Goal: Transaction & Acquisition: Purchase product/service

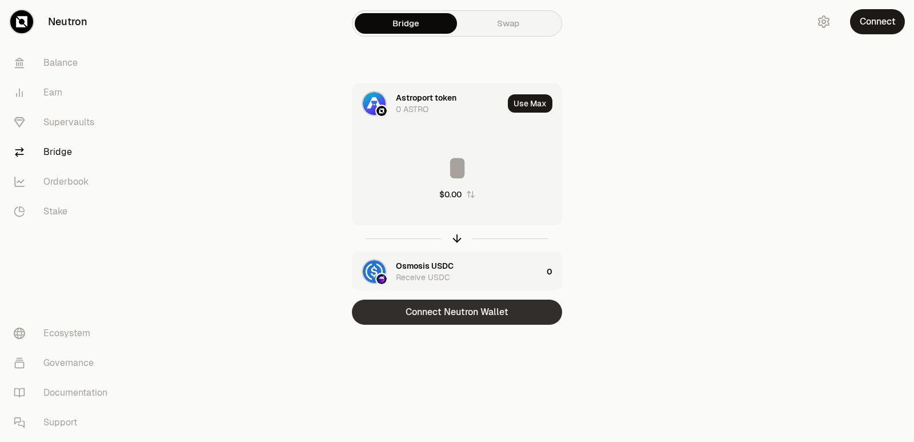
click at [458, 311] on button "Connect Neutron Wallet" at bounding box center [457, 311] width 210 height 25
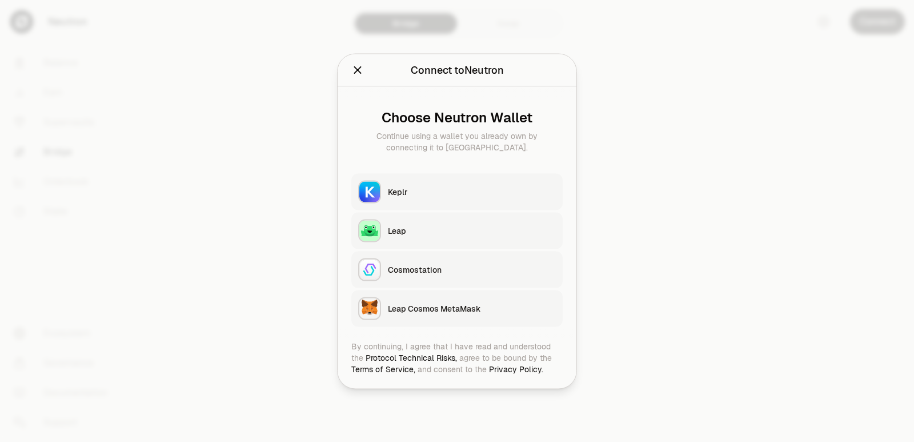
click at [410, 190] on div "Keplr" at bounding box center [472, 191] width 168 height 11
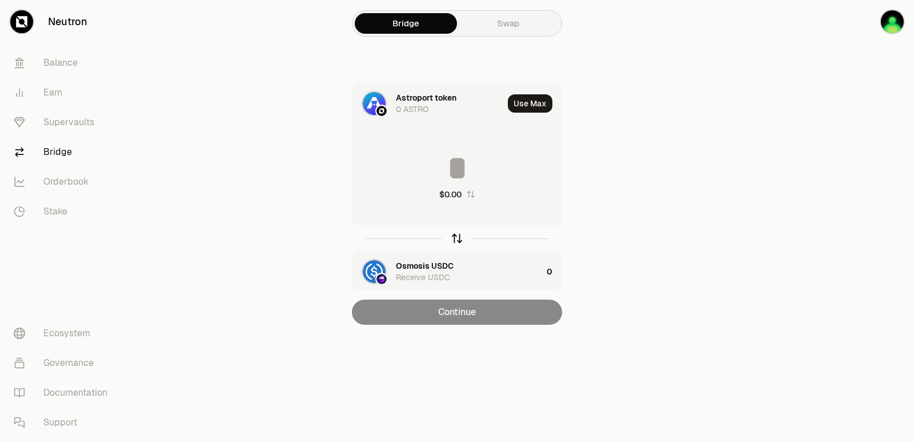
drag, startPoint x: 458, startPoint y: 237, endPoint x: 434, endPoint y: 177, distance: 64.9
click at [458, 238] on icon "button" at bounding box center [457, 238] width 13 height 13
click at [431, 167] on input at bounding box center [456, 168] width 209 height 34
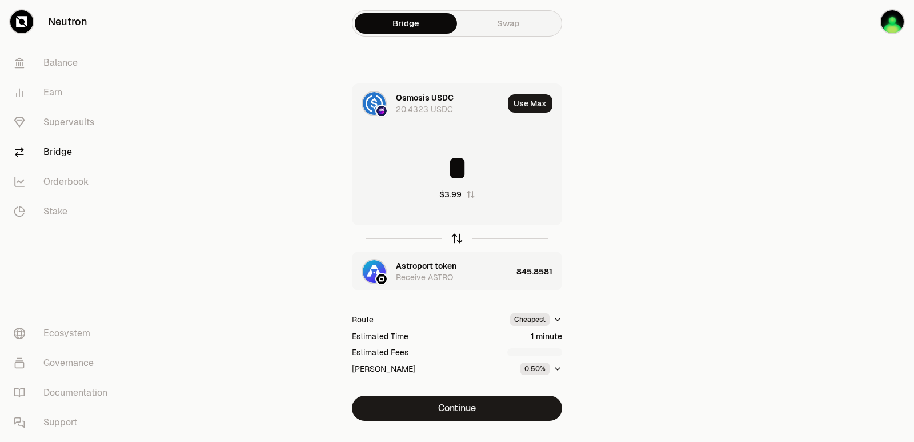
click at [460, 240] on icon "button" at bounding box center [457, 238] width 13 height 13
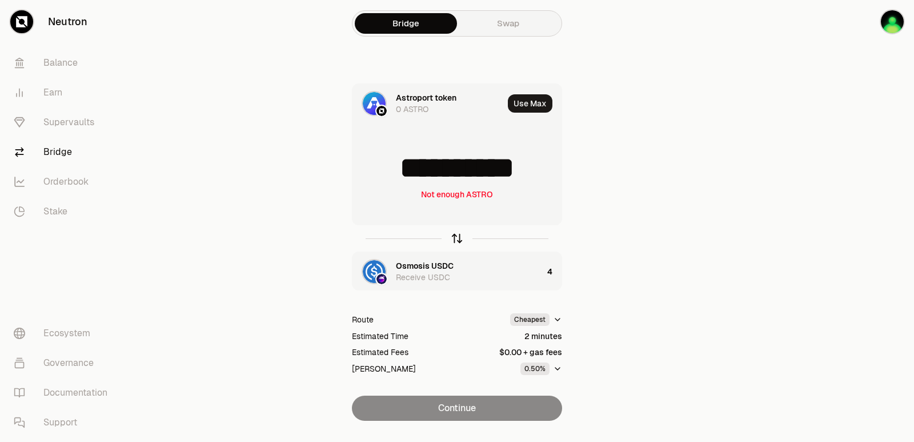
click at [453, 234] on icon "button" at bounding box center [457, 238] width 13 height 13
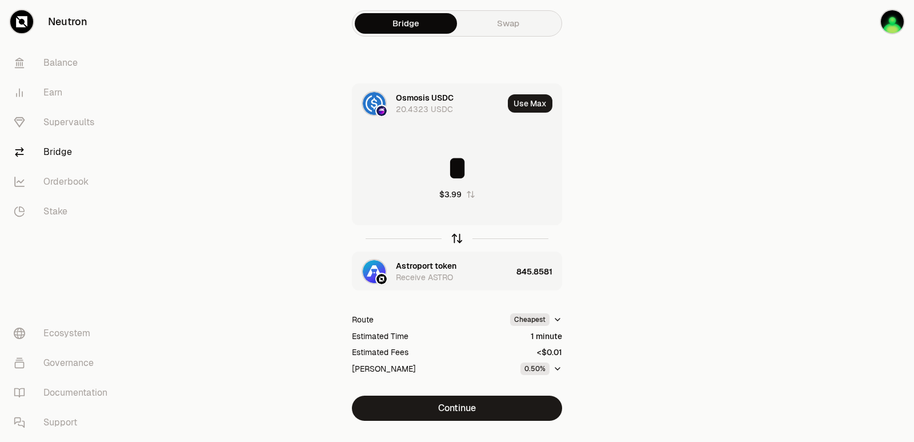
click at [453, 234] on icon "button" at bounding box center [457, 238] width 13 height 13
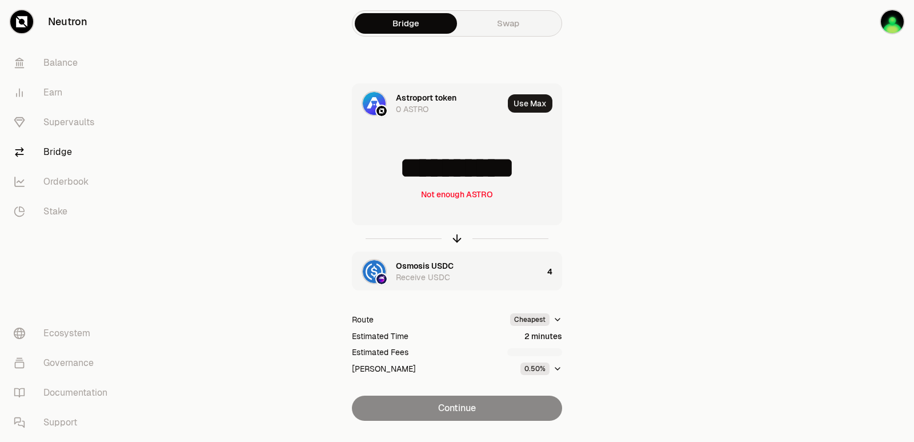
drag, startPoint x: 539, startPoint y: 171, endPoint x: 358, endPoint y: 171, distance: 181.7
click at [358, 171] on input "**********" at bounding box center [456, 168] width 209 height 34
type input "***"
click at [456, 237] on icon "button" at bounding box center [457, 238] width 13 height 13
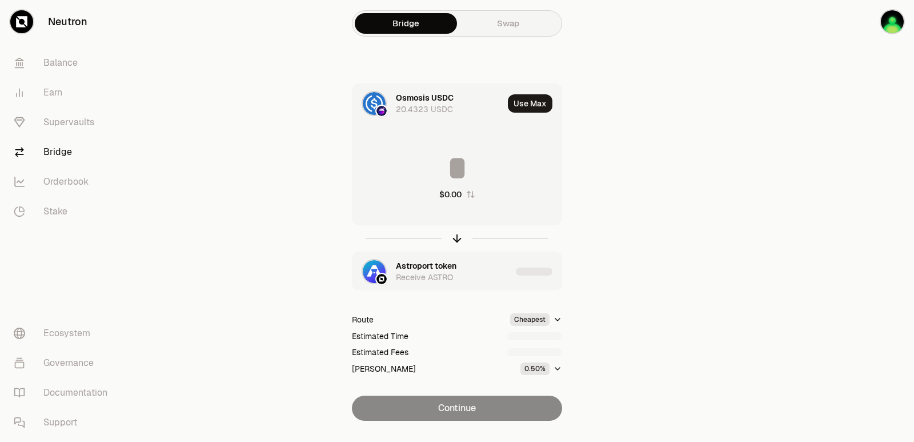
click at [447, 162] on input at bounding box center [456, 168] width 209 height 34
type input "*"
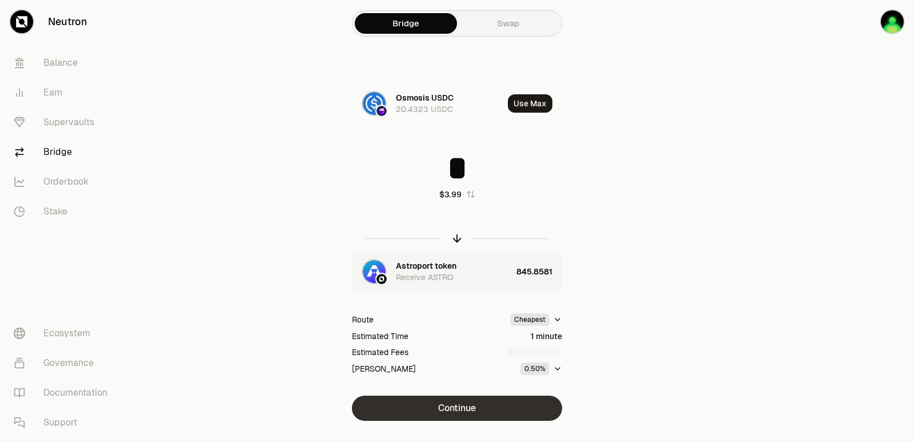
type input "*"
click at [458, 410] on button "Continue" at bounding box center [457, 407] width 210 height 25
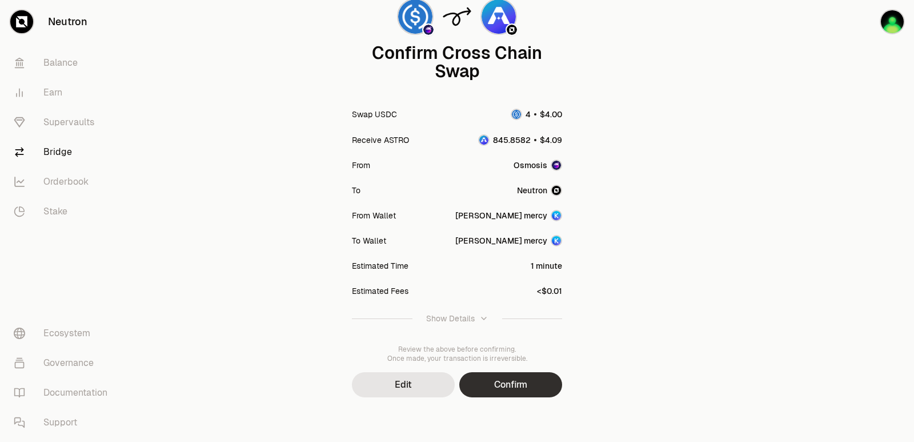
scroll to position [94, 0]
click at [514, 380] on button "Confirm" at bounding box center [510, 383] width 103 height 25
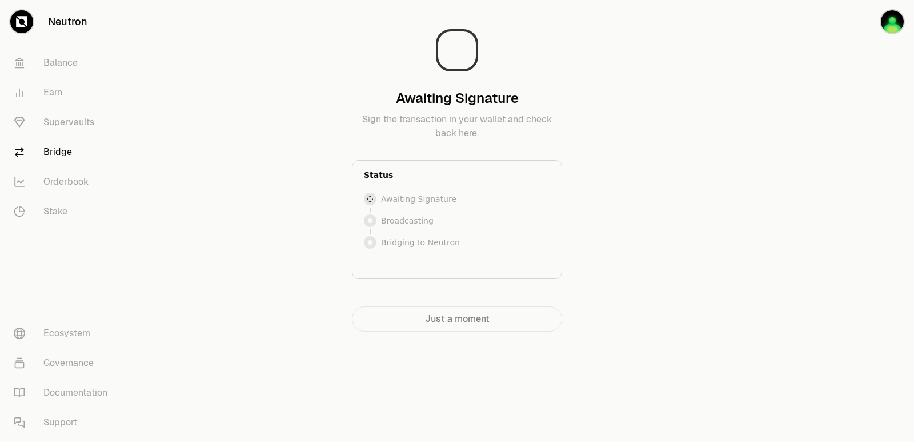
scroll to position [0, 0]
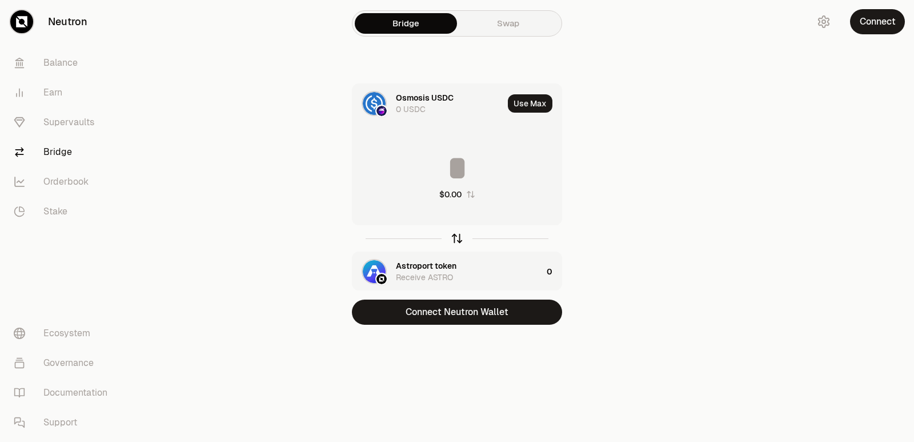
click at [455, 242] on icon "button" at bounding box center [457, 238] width 13 height 13
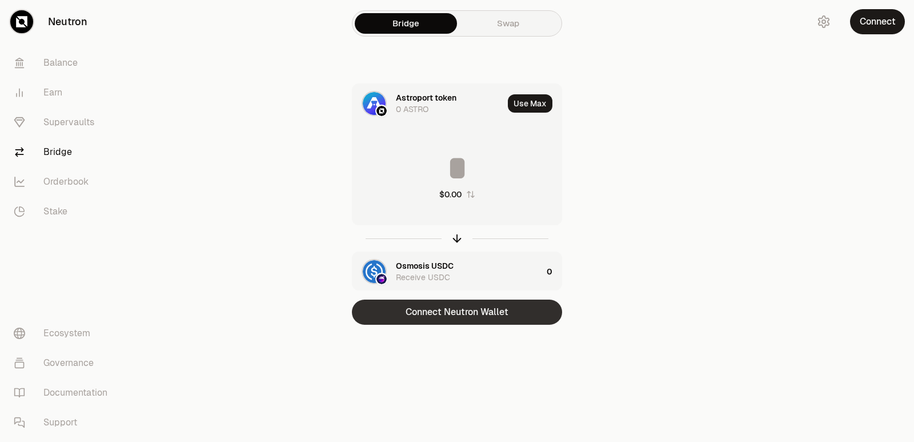
click at [455, 322] on button "Connect Neutron Wallet" at bounding box center [457, 311] width 210 height 25
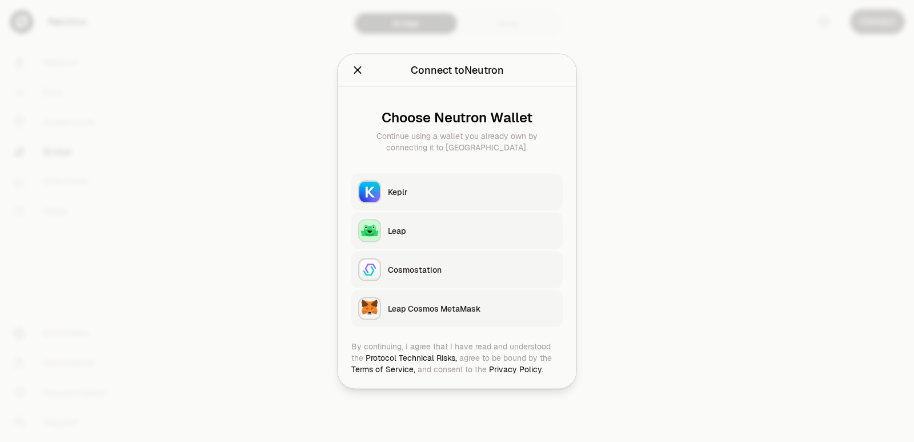
click at [435, 178] on button "Keplr" at bounding box center [456, 191] width 211 height 37
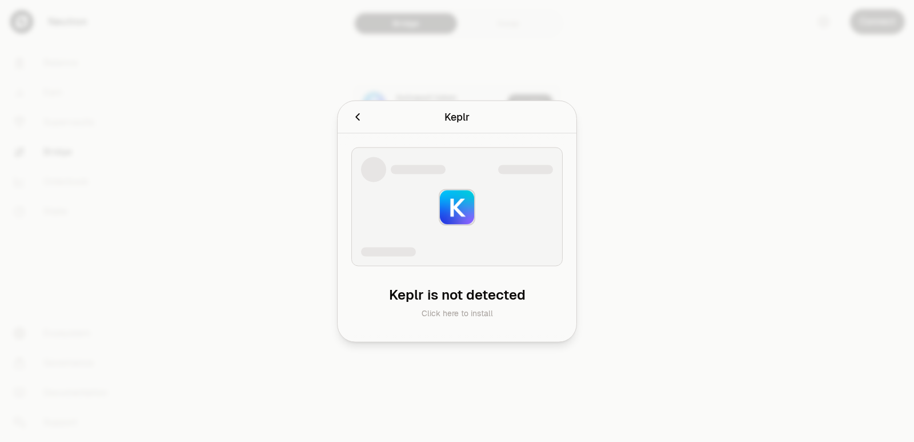
click at [658, 227] on div at bounding box center [457, 221] width 914 height 442
click at [356, 118] on icon "Cancel" at bounding box center [357, 116] width 13 height 13
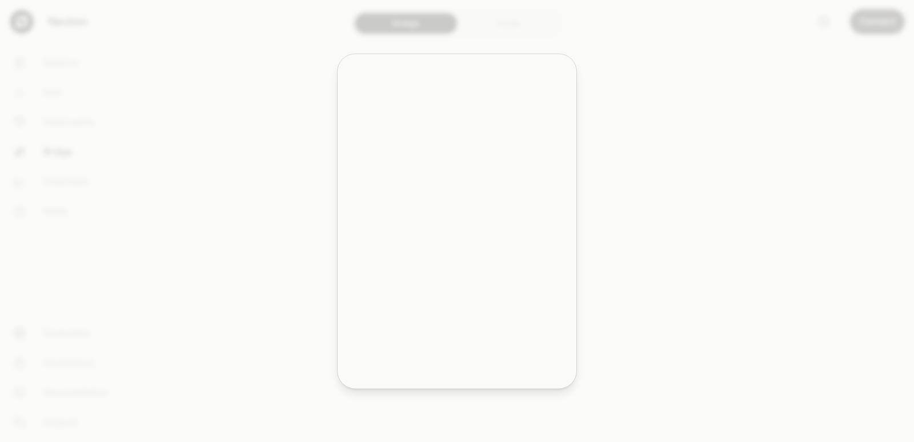
click at [809, 132] on div at bounding box center [457, 221] width 914 height 442
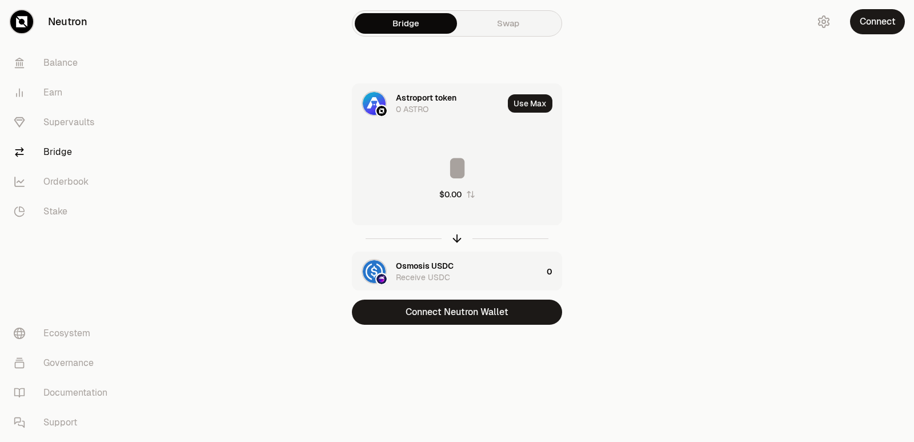
click at [786, 238] on div at bounding box center [850, 185] width 128 height 370
click at [470, 322] on button "Connect Neutron Wallet" at bounding box center [457, 311] width 210 height 25
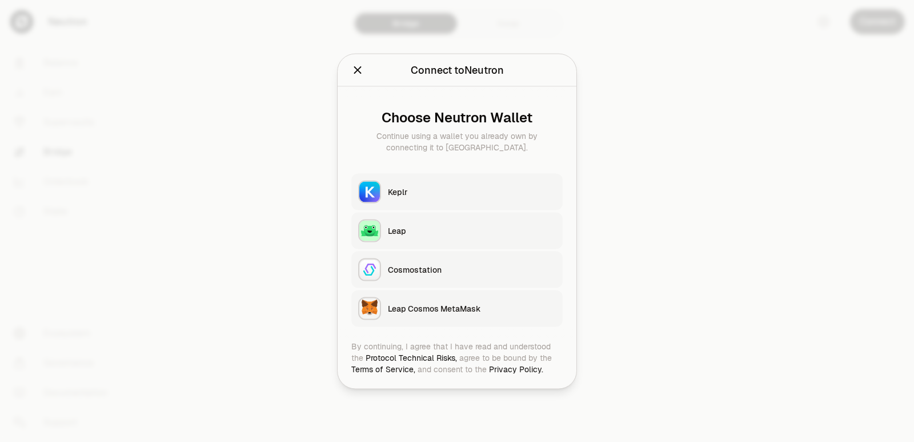
click at [438, 191] on div "Keplr" at bounding box center [472, 191] width 168 height 11
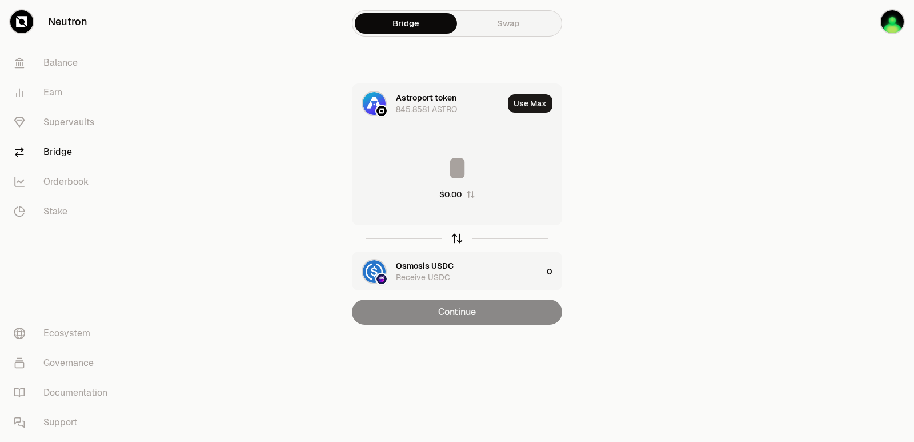
click at [456, 239] on icon "button" at bounding box center [457, 238] width 13 height 13
click at [435, 150] on div "$0.00" at bounding box center [456, 175] width 209 height 101
click at [430, 176] on input at bounding box center [456, 168] width 209 height 34
click at [457, 241] on icon "button" at bounding box center [457, 238] width 13 height 13
click at [532, 109] on button "Use Max" at bounding box center [530, 103] width 45 height 18
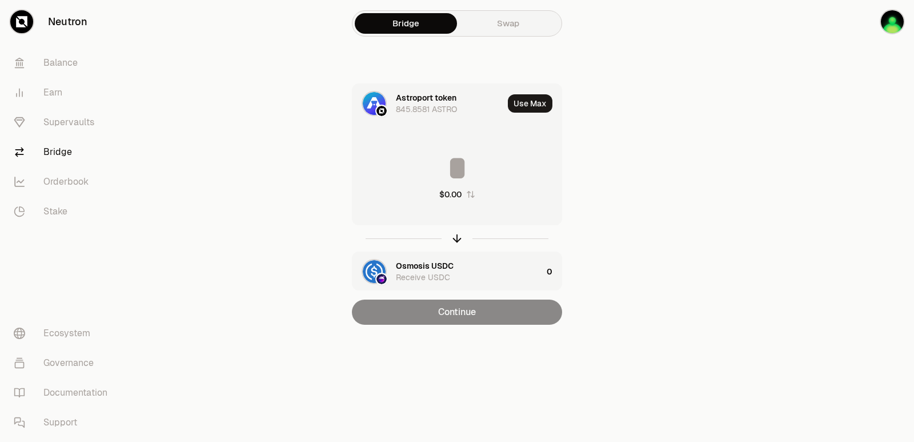
type input "**********"
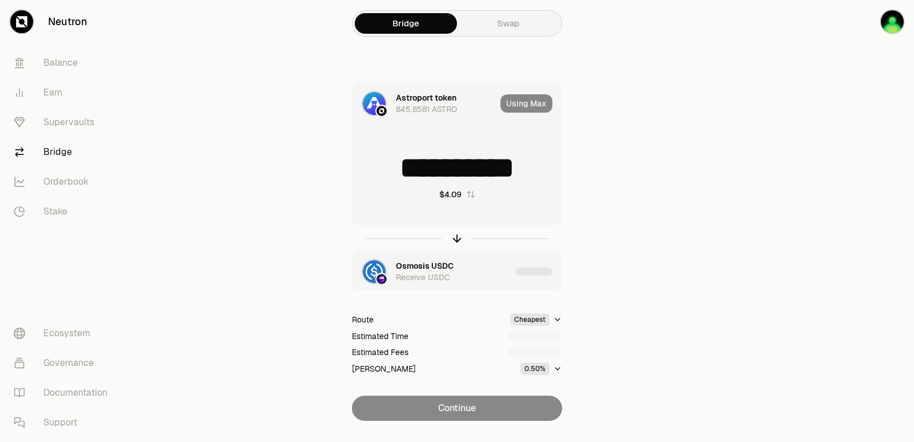
scroll to position [25, 0]
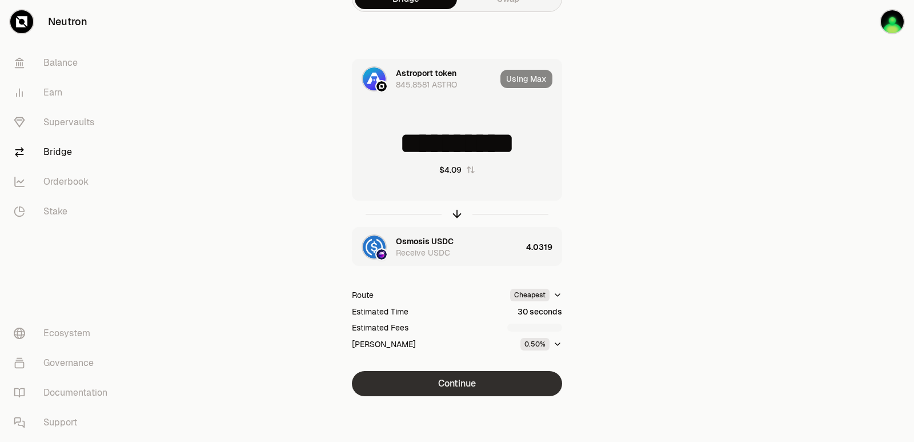
click at [470, 387] on button "Continue" at bounding box center [457, 383] width 210 height 25
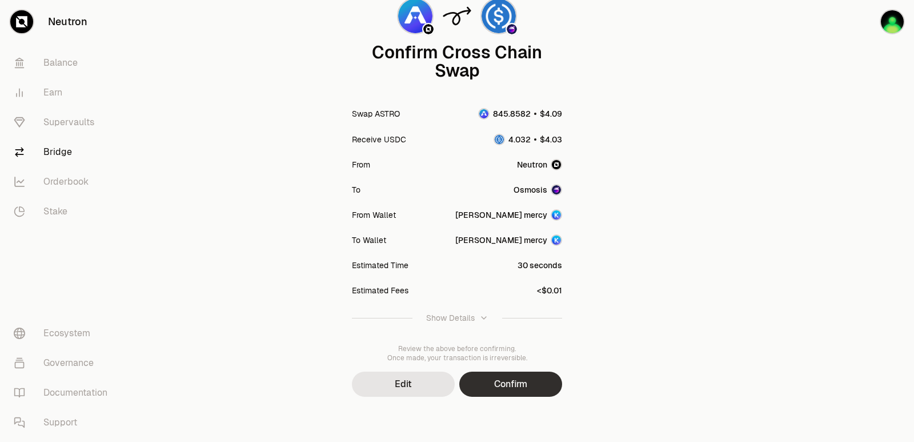
scroll to position [94, 0]
click at [530, 377] on button "Confirm" at bounding box center [510, 383] width 103 height 25
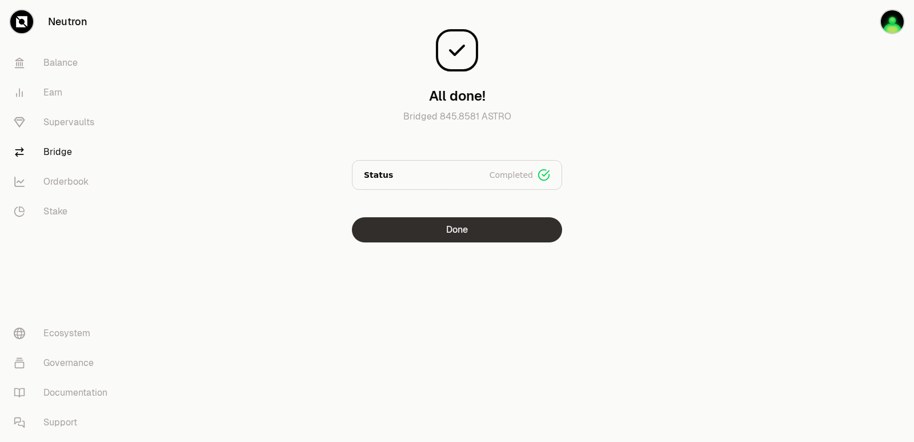
click at [435, 221] on button "Done" at bounding box center [457, 229] width 210 height 25
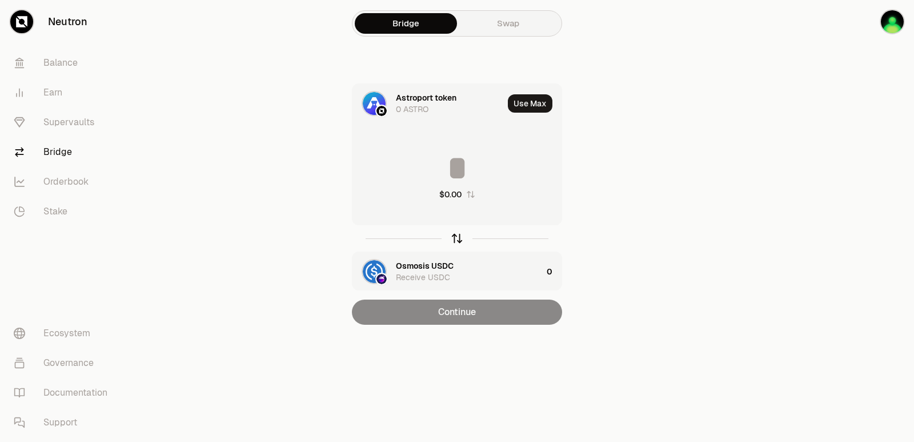
click at [458, 237] on icon "button" at bounding box center [457, 238] width 13 height 13
click at [434, 266] on div "Astroport token" at bounding box center [426, 265] width 61 height 11
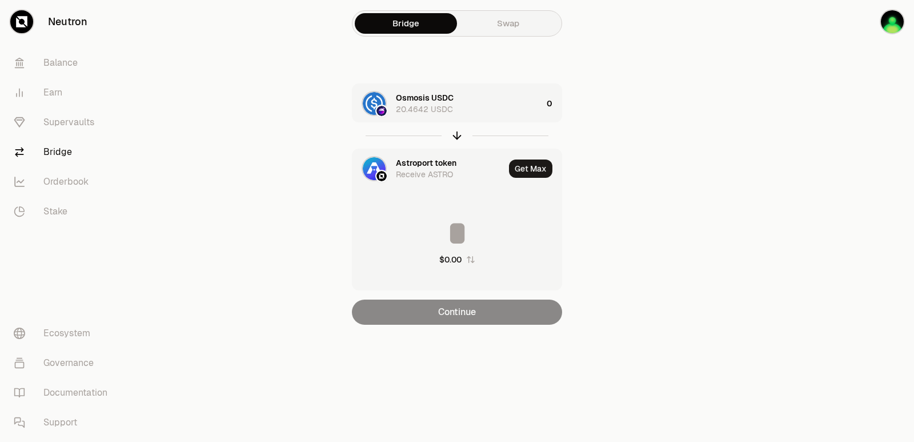
click at [400, 165] on div "Astroport token" at bounding box center [426, 162] width 61 height 11
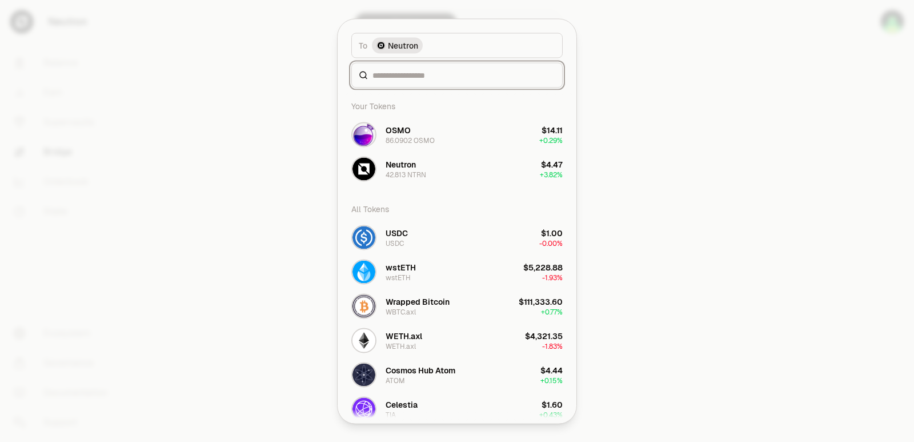
click at [430, 81] on input at bounding box center [463, 74] width 183 height 11
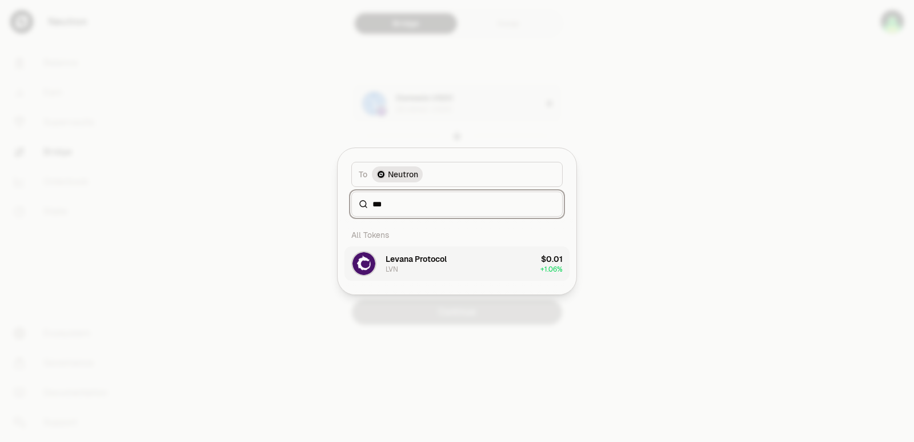
type input "***"
click at [454, 262] on button "Levana Protocol LVN $0.01 + 1.06%" at bounding box center [456, 263] width 225 height 34
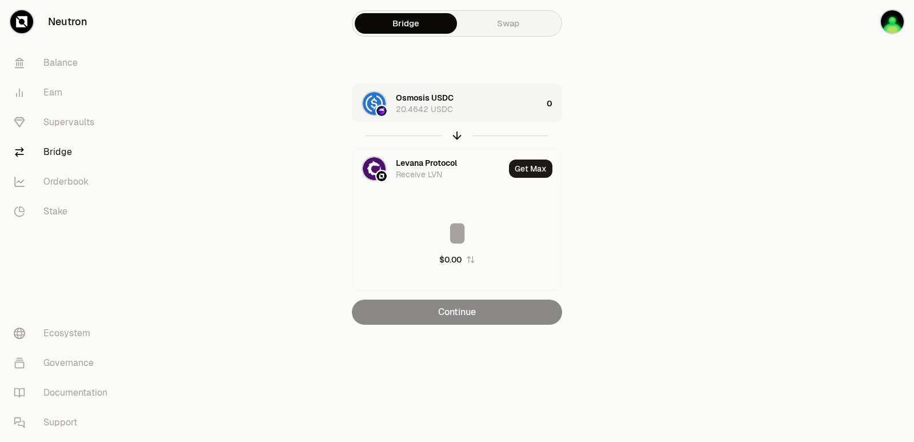
click at [506, 109] on div "Osmosis USDC 20.4642 USDC" at bounding box center [469, 103] width 146 height 23
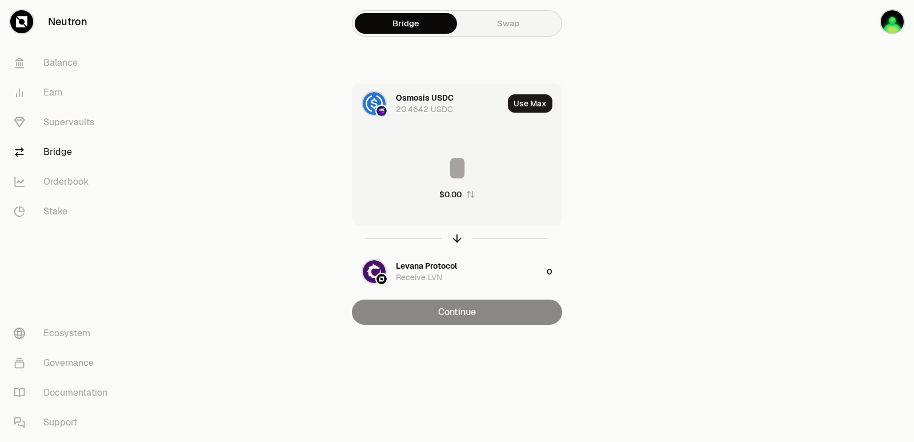
click at [472, 170] on input at bounding box center [456, 168] width 209 height 34
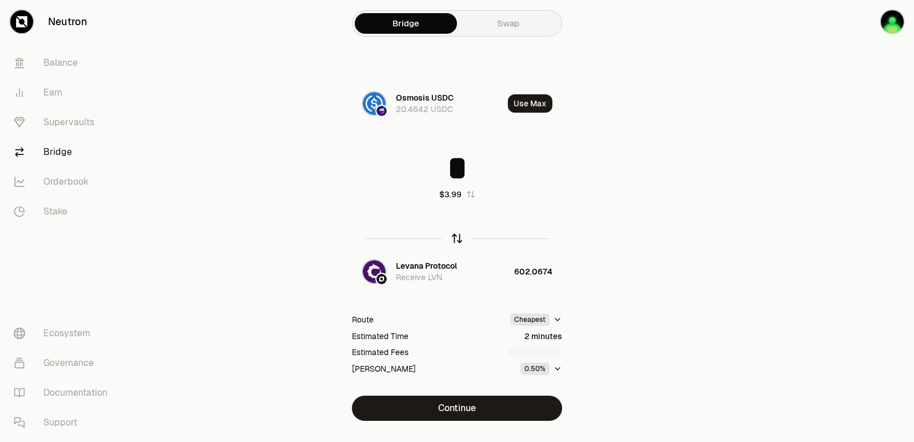
type input "*"
click at [458, 233] on icon "button" at bounding box center [457, 238] width 13 height 13
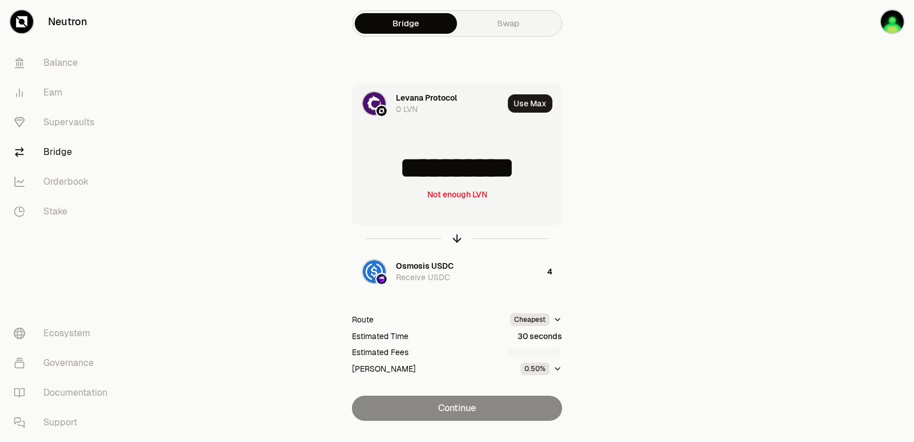
click at [463, 240] on div at bounding box center [457, 238] width 210 height 26
click at [452, 237] on icon "button" at bounding box center [457, 238] width 13 height 13
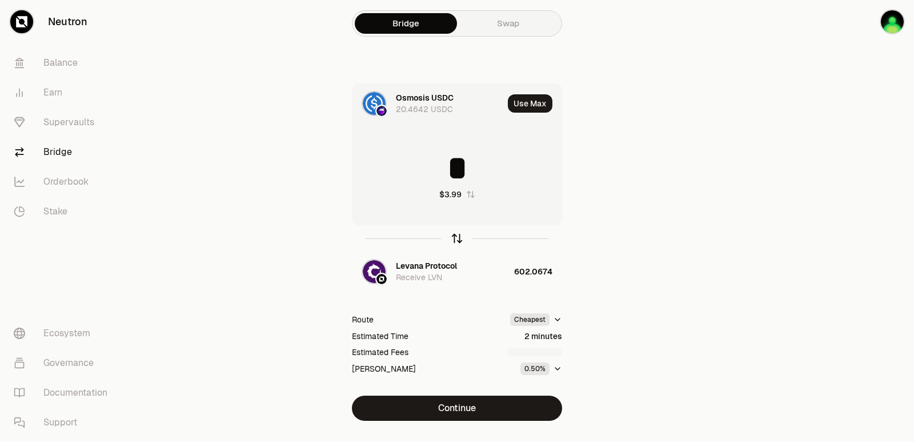
click at [452, 237] on icon "button" at bounding box center [457, 238] width 13 height 13
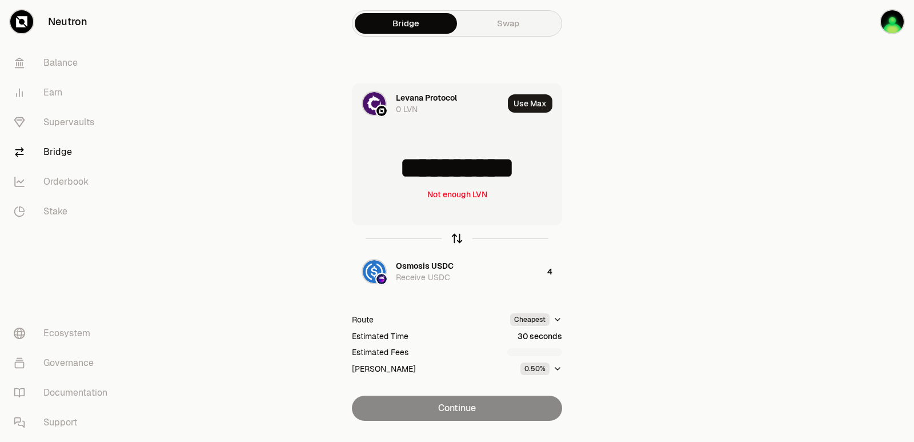
click at [452, 237] on icon "button" at bounding box center [457, 238] width 13 height 13
type input "*"
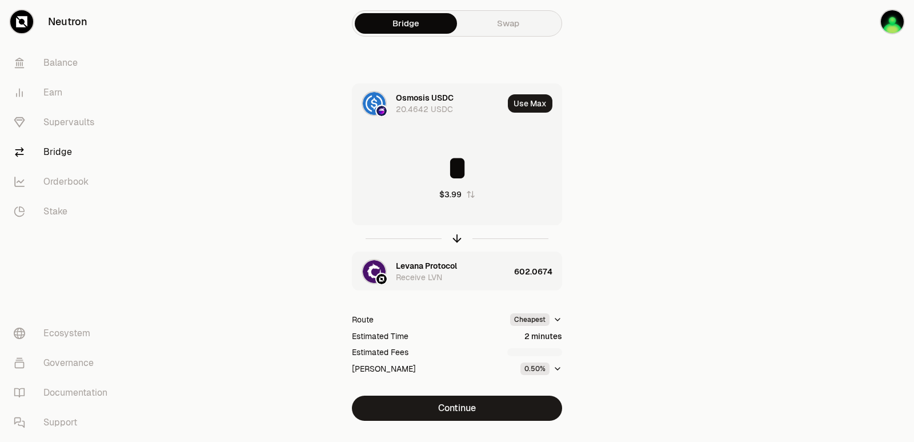
click at [424, 266] on div "Levana Protocol" at bounding box center [426, 265] width 61 height 11
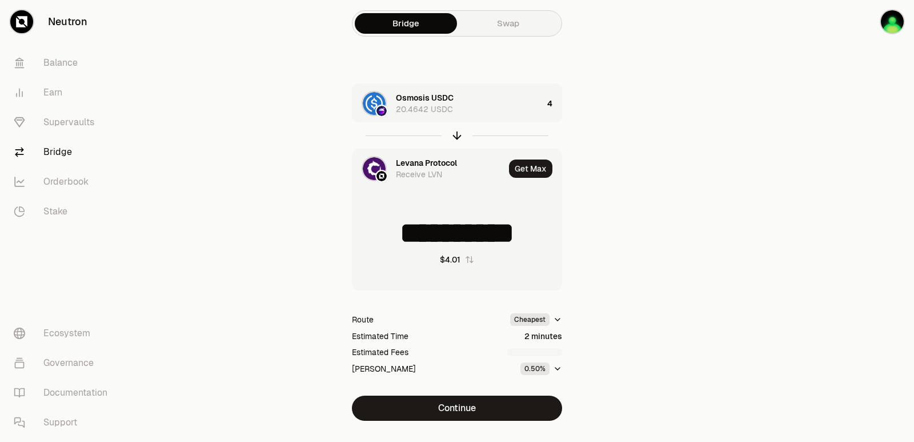
click at [431, 165] on div "Levana Protocol" at bounding box center [426, 162] width 61 height 11
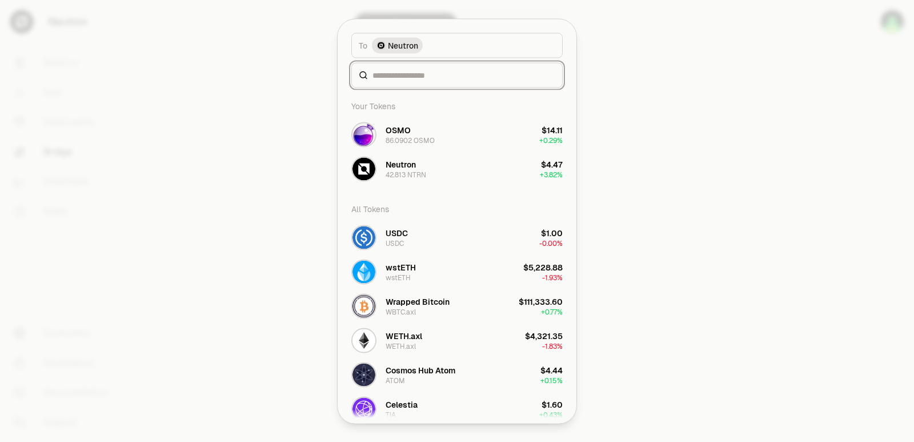
click at [408, 75] on input at bounding box center [463, 74] width 183 height 11
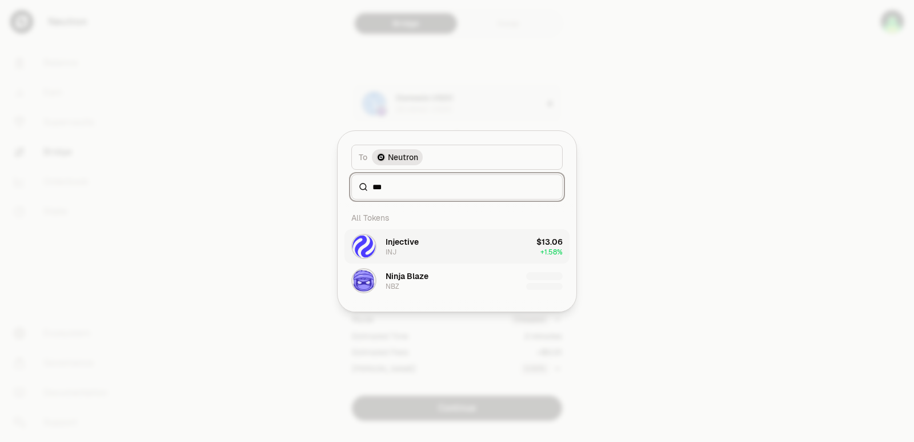
type input "***"
click at [443, 253] on button "Injective INJ $13.06 + 1.58%" at bounding box center [456, 246] width 225 height 34
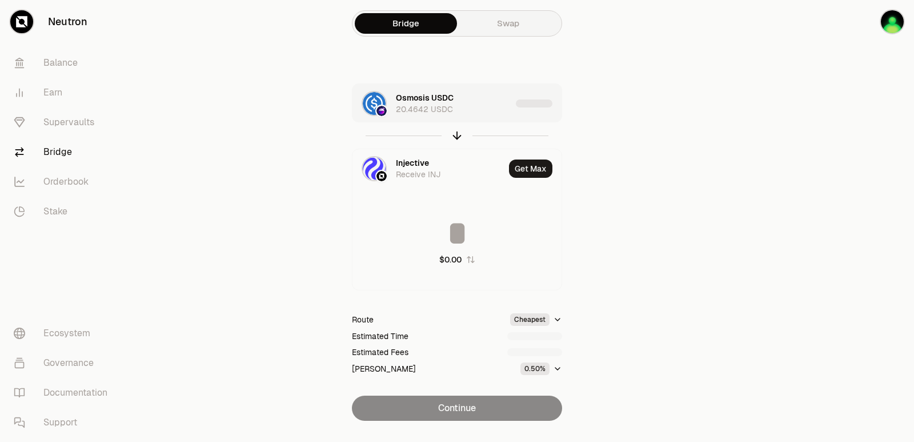
type input "**********"
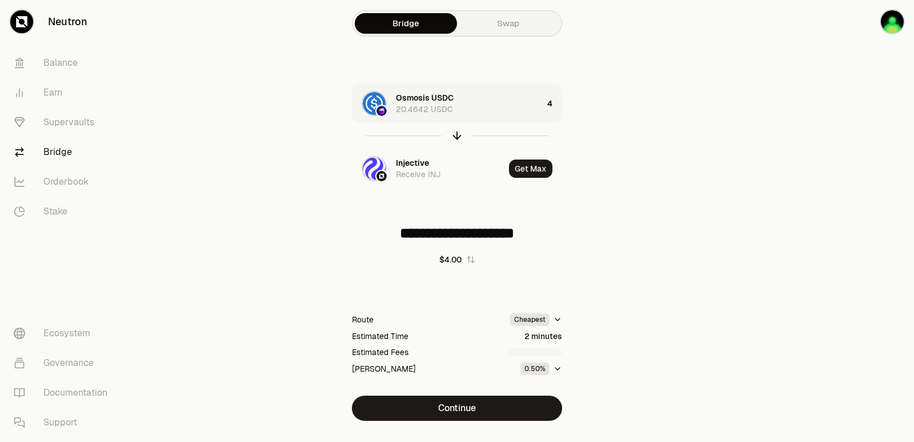
click at [508, 105] on div "Osmosis USDC 20.4642 USDC" at bounding box center [469, 103] width 147 height 23
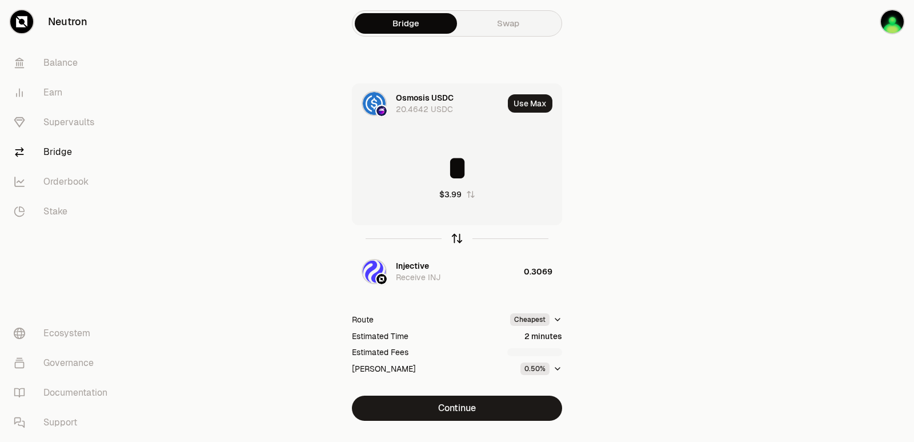
click at [458, 238] on icon "button" at bounding box center [457, 238] width 13 height 13
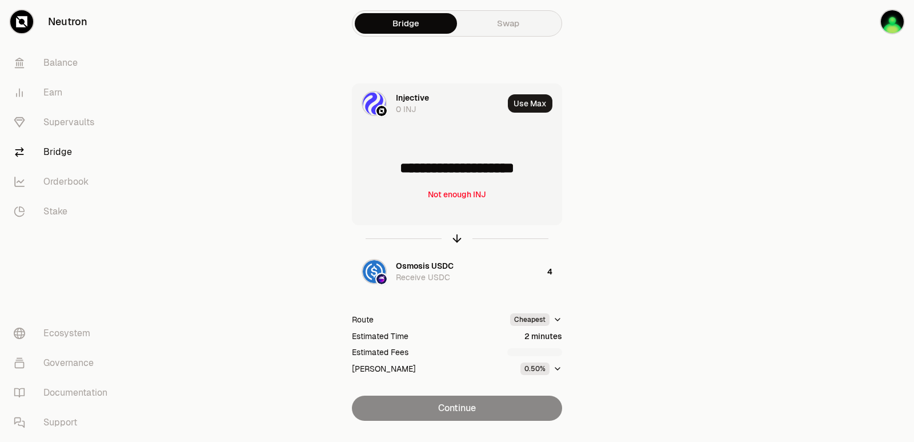
drag, startPoint x: 550, startPoint y: 166, endPoint x: 401, endPoint y: 167, distance: 149.1
click at [401, 167] on input "**********" at bounding box center [456, 168] width 209 height 34
type input "******"
click at [455, 238] on icon "button" at bounding box center [457, 238] width 13 height 13
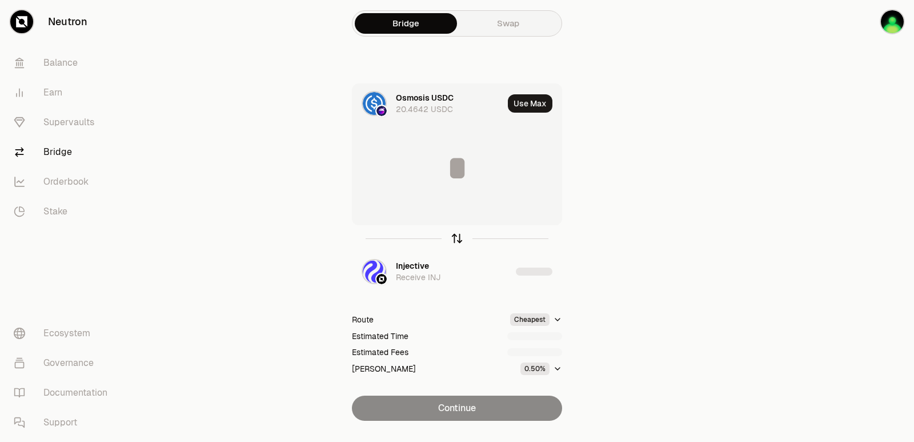
click at [455, 238] on icon "button" at bounding box center [457, 238] width 13 height 13
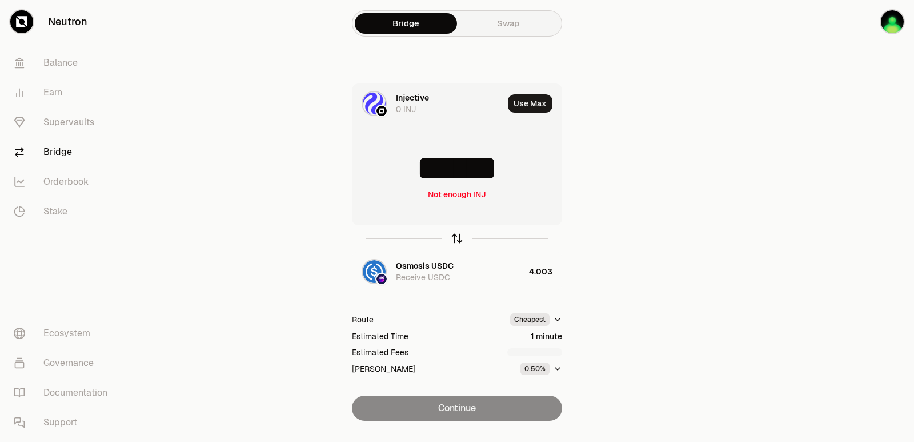
click at [455, 240] on icon "button" at bounding box center [457, 238] width 13 height 13
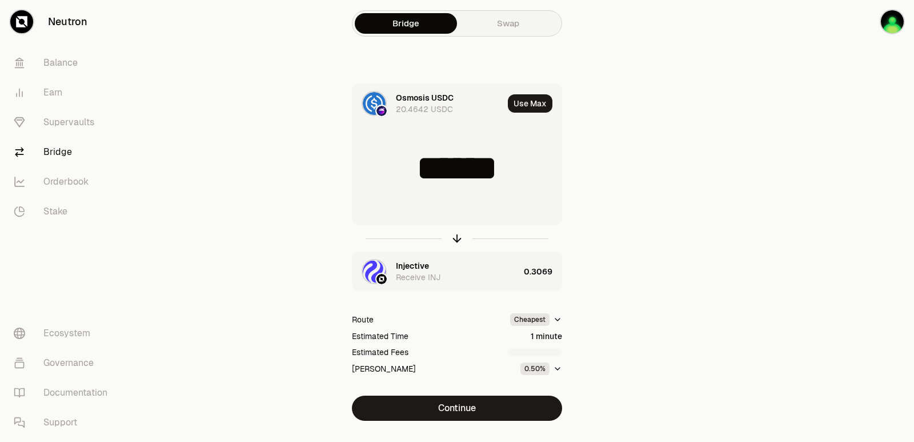
type input "********"
click at [422, 265] on div "Injective" at bounding box center [412, 265] width 33 height 11
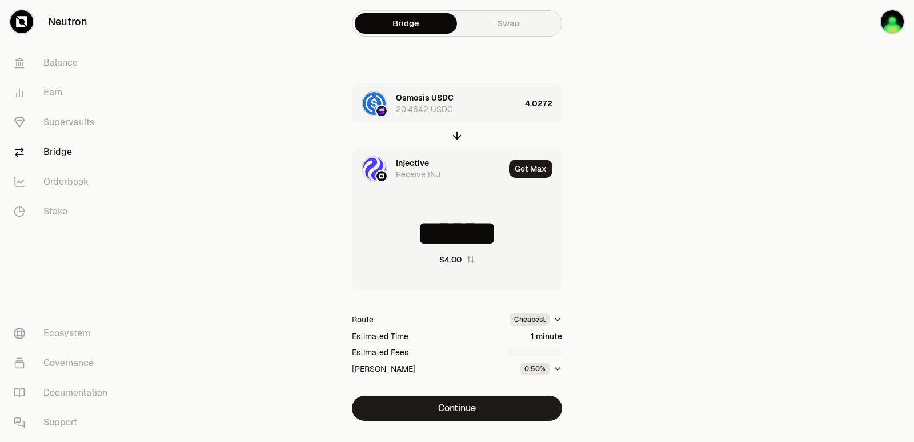
click at [398, 158] on div "Injective" at bounding box center [412, 162] width 33 height 11
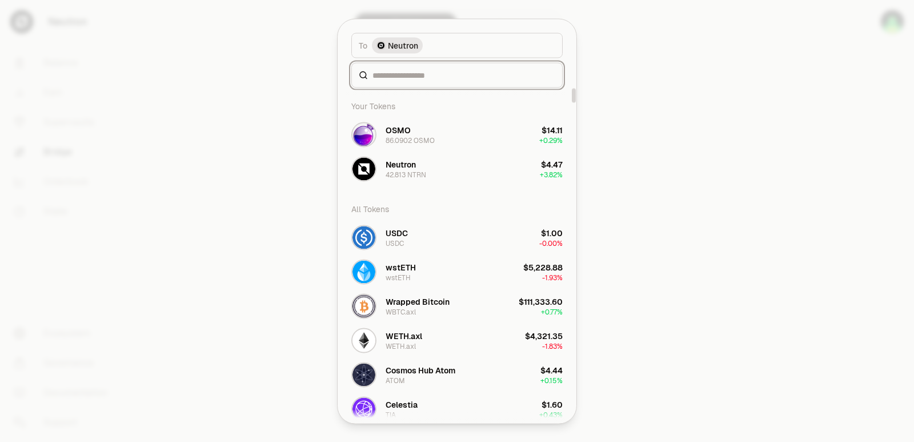
click at [415, 75] on input at bounding box center [463, 74] width 183 height 11
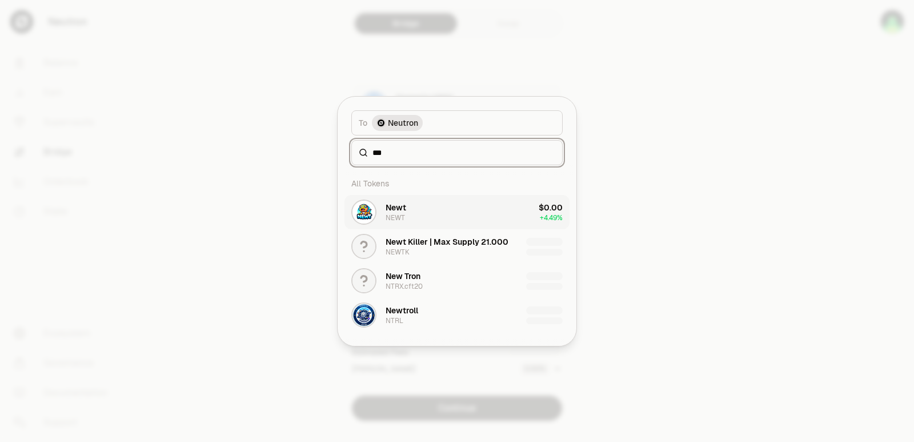
type input "***"
click at [411, 207] on button "Newt NEWT $0.00 + 4.49%" at bounding box center [456, 212] width 225 height 34
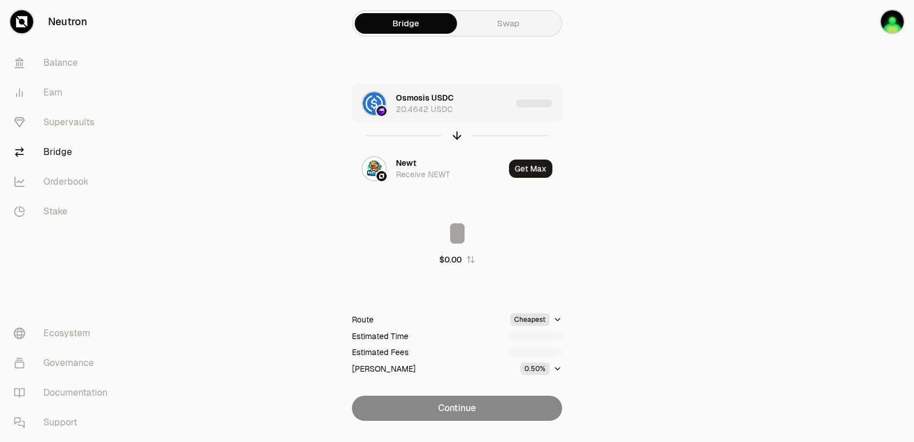
click at [491, 101] on div "Osmosis USDC 20.4642 USDC" at bounding box center [453, 103] width 115 height 23
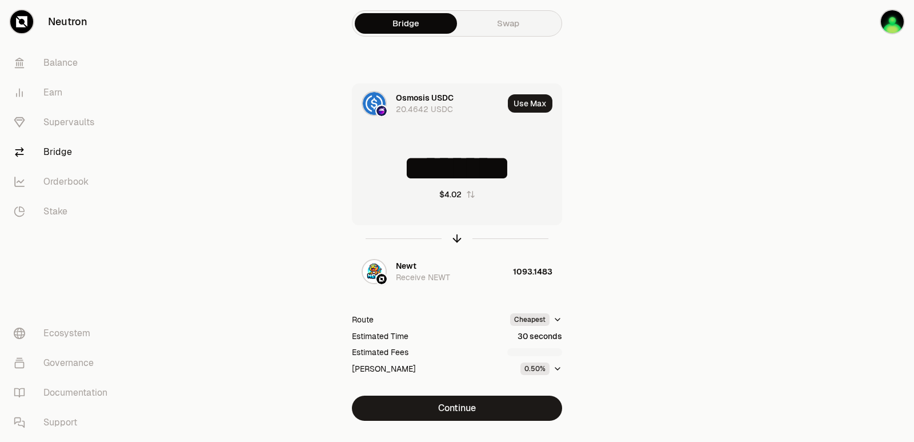
click at [529, 172] on input "********" at bounding box center [456, 168] width 209 height 34
drag, startPoint x: 537, startPoint y: 171, endPoint x: 432, endPoint y: 171, distance: 104.5
click at [435, 171] on input "********" at bounding box center [456, 168] width 209 height 34
type input "***"
click at [455, 235] on icon "button" at bounding box center [457, 238] width 13 height 13
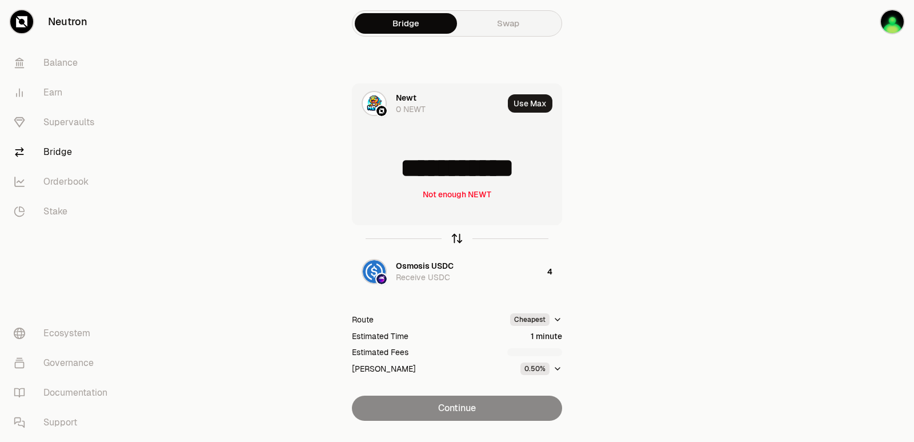
click at [455, 235] on icon "button" at bounding box center [457, 238] width 13 height 13
type input "*"
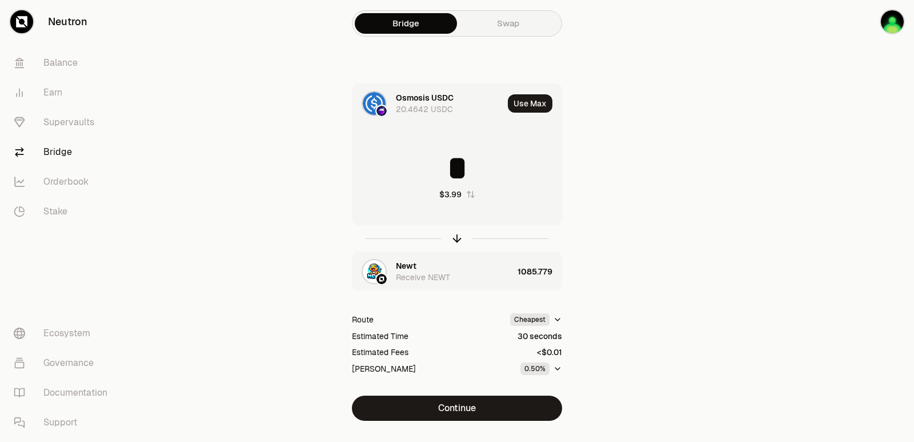
click at [415, 264] on div "Newt" at bounding box center [406, 265] width 21 height 11
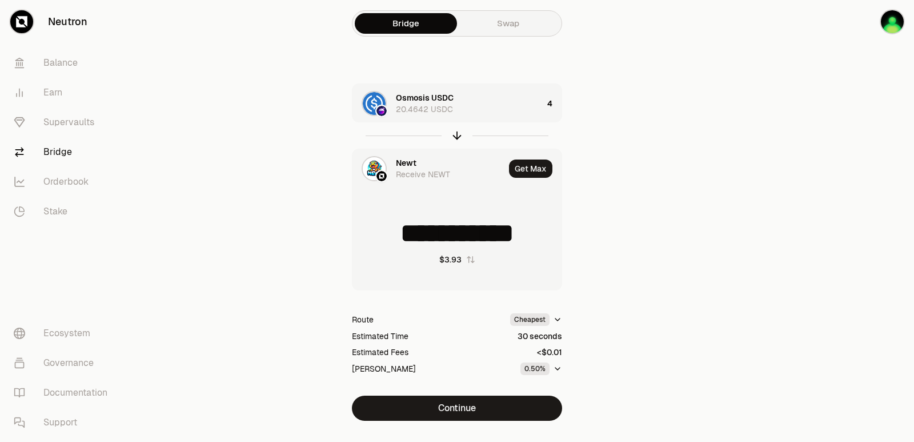
click at [409, 162] on div "Newt" at bounding box center [406, 162] width 21 height 11
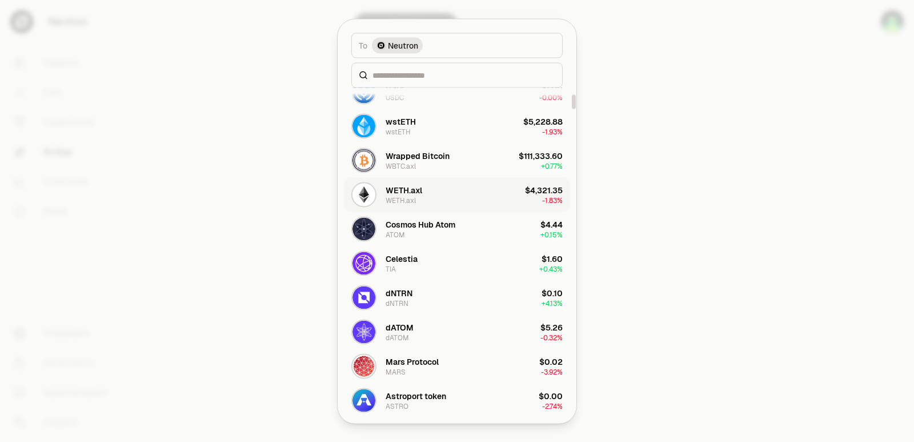
scroll to position [171, 0]
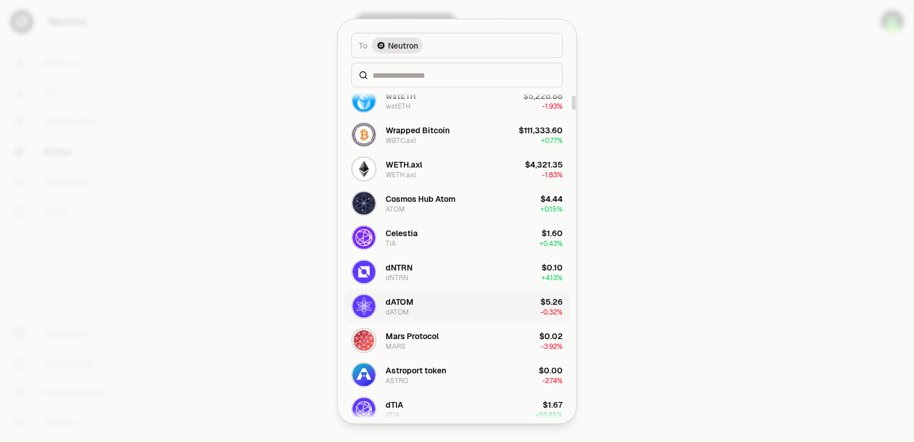
click at [419, 303] on button "dATOM dATOM $5.26 -0.32%" at bounding box center [456, 306] width 225 height 34
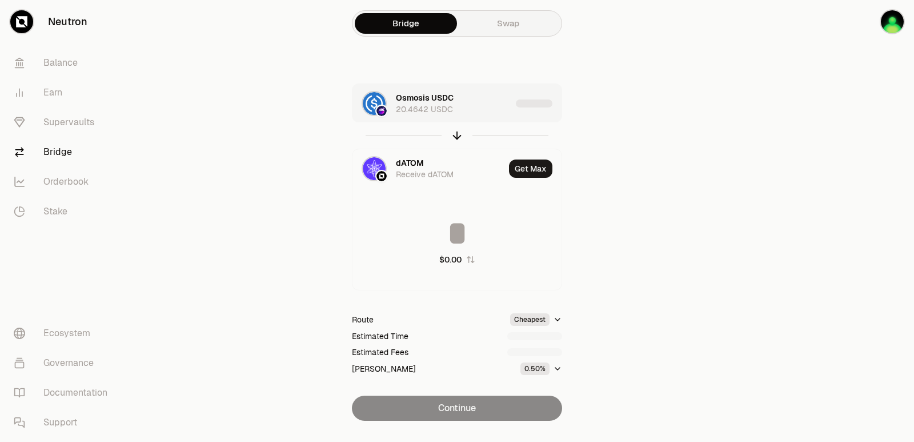
click at [490, 110] on div "Osmosis USDC 20.4642 USDC" at bounding box center [453, 103] width 115 height 23
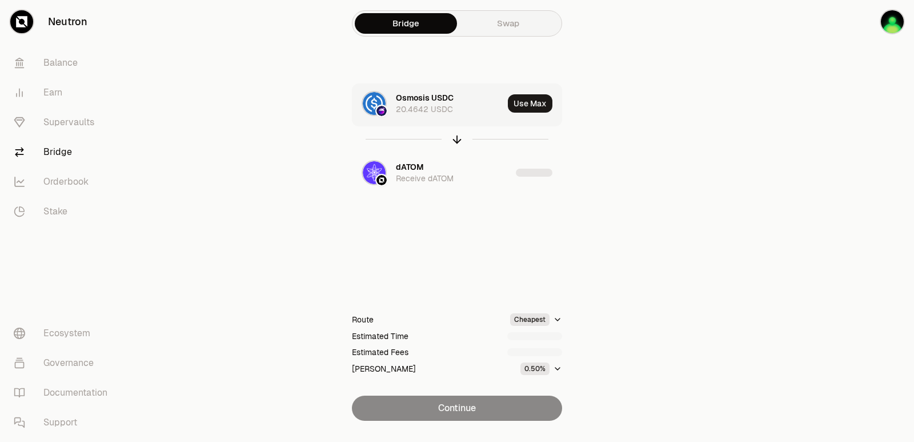
type input "*"
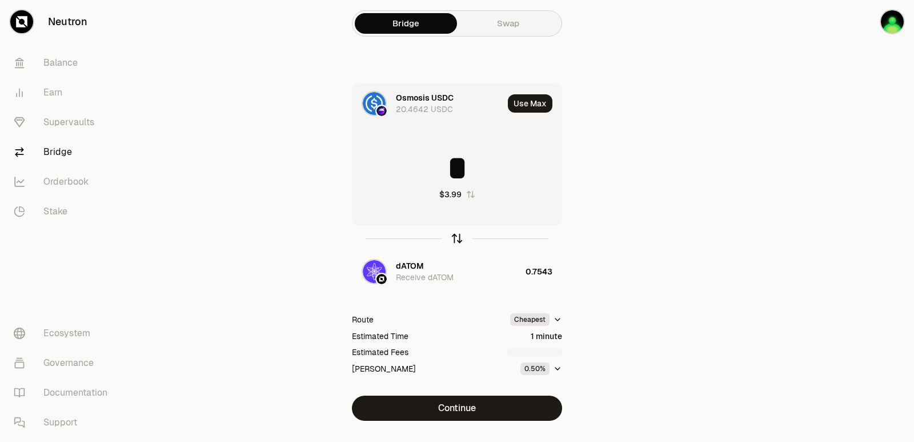
click at [459, 240] on icon "button" at bounding box center [457, 238] width 13 height 13
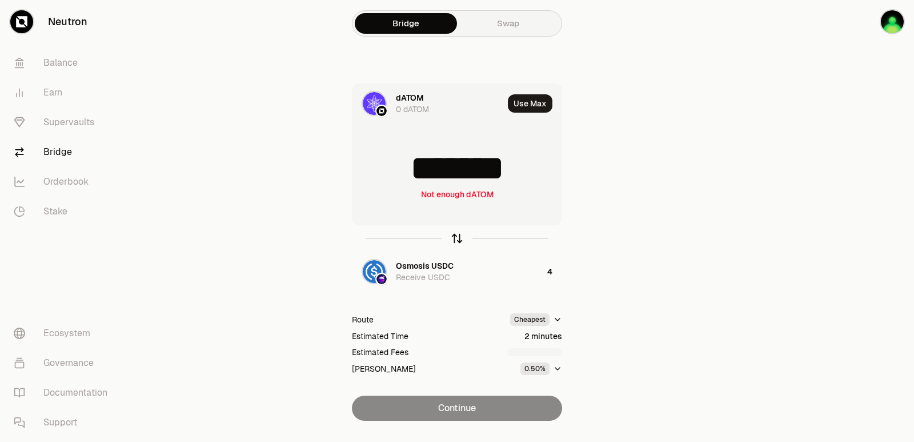
click at [459, 240] on icon "button" at bounding box center [457, 238] width 13 height 13
type input "*"
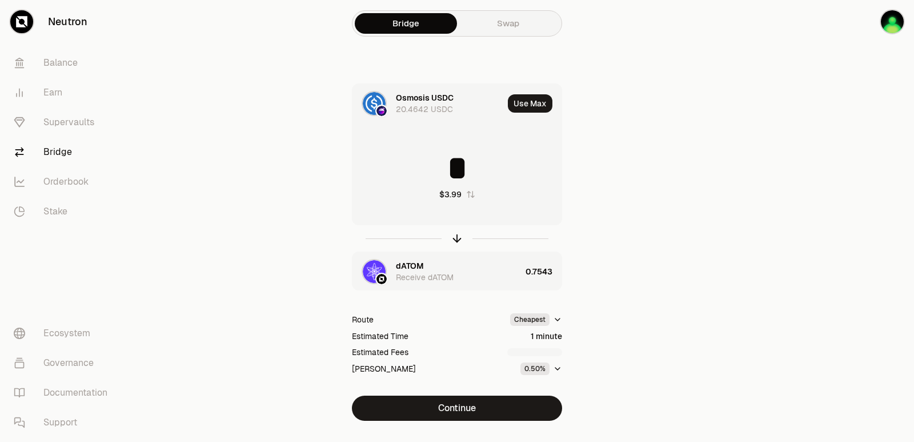
click at [411, 266] on div "dATOM" at bounding box center [410, 265] width 28 height 11
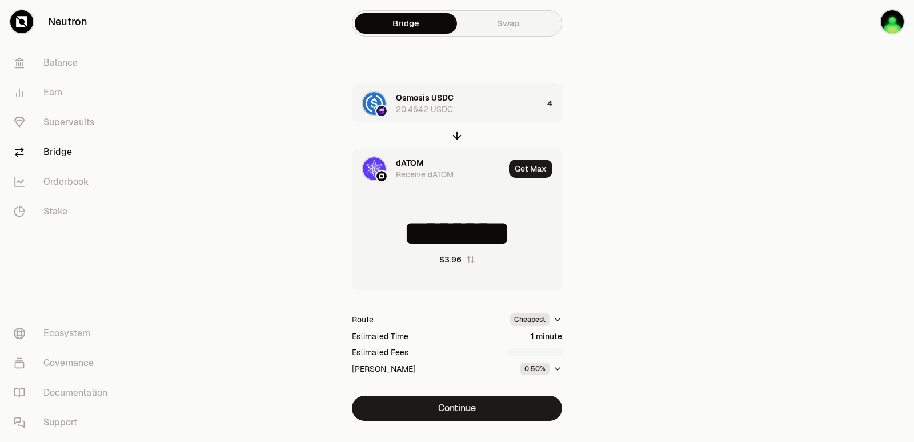
click at [407, 162] on div "dATOM" at bounding box center [410, 162] width 28 height 11
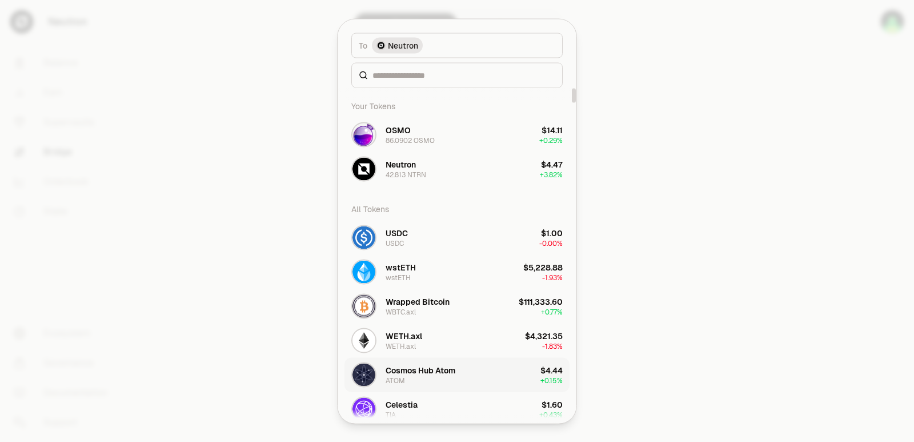
click at [428, 384] on div "Cosmos Hub Atom ATOM" at bounding box center [421, 374] width 70 height 21
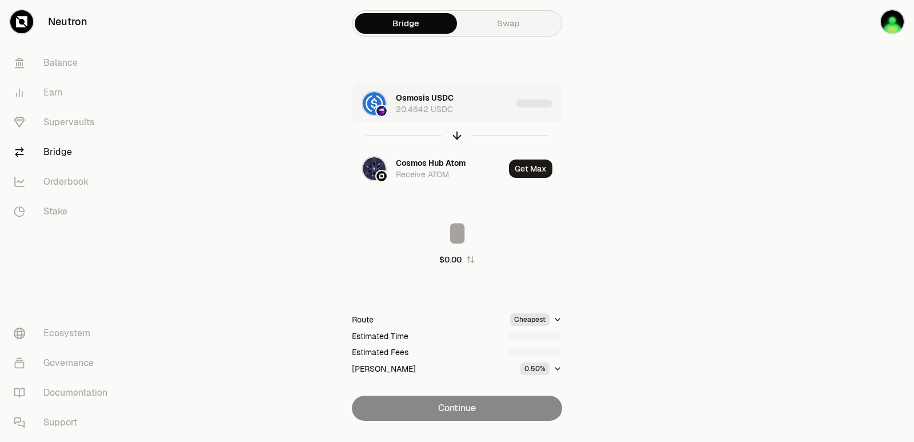
click at [500, 85] on div "Osmosis USDC 20.4642 USDC" at bounding box center [431, 103] width 159 height 39
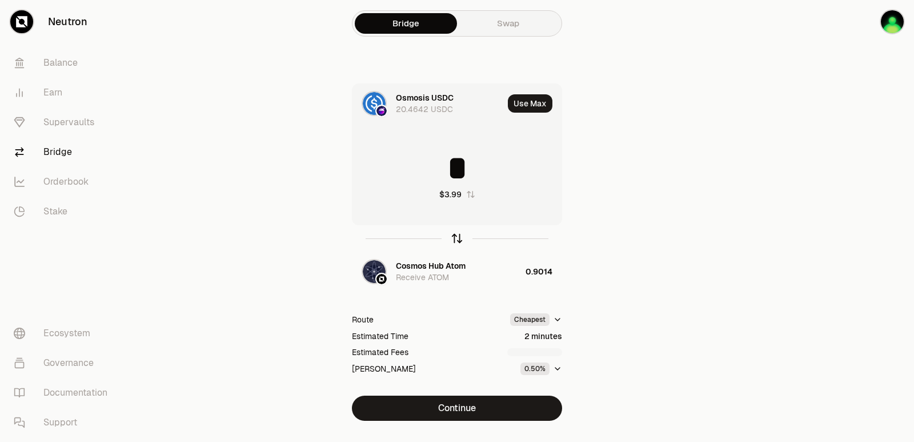
click at [456, 242] on icon "button" at bounding box center [457, 238] width 13 height 13
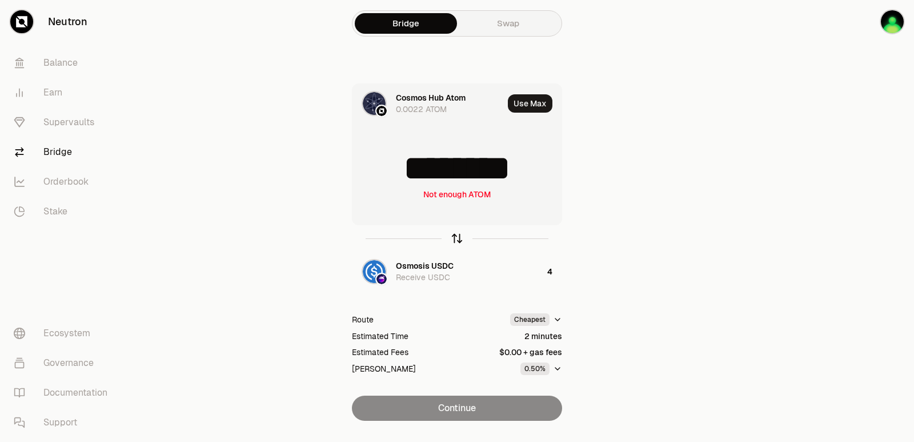
click at [456, 237] on icon "button" at bounding box center [457, 238] width 13 height 13
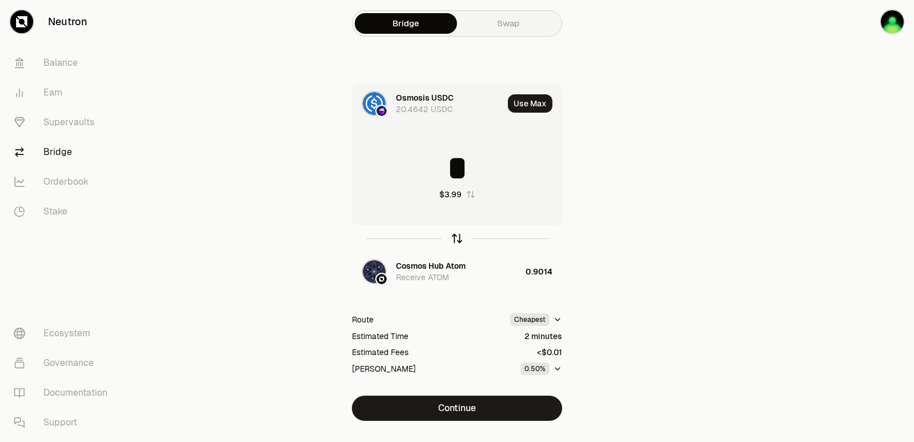
click at [459, 234] on icon "button" at bounding box center [457, 238] width 13 height 13
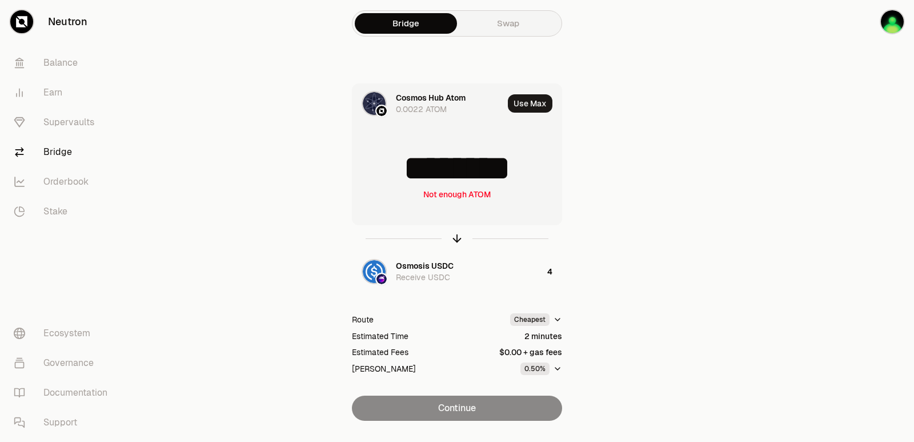
drag, startPoint x: 550, startPoint y: 166, endPoint x: 412, endPoint y: 177, distance: 137.5
click at [412, 177] on input "********" at bounding box center [456, 168] width 209 height 34
type input "******"
click at [458, 231] on div at bounding box center [457, 238] width 210 height 26
click at [456, 238] on icon "button" at bounding box center [457, 238] width 13 height 13
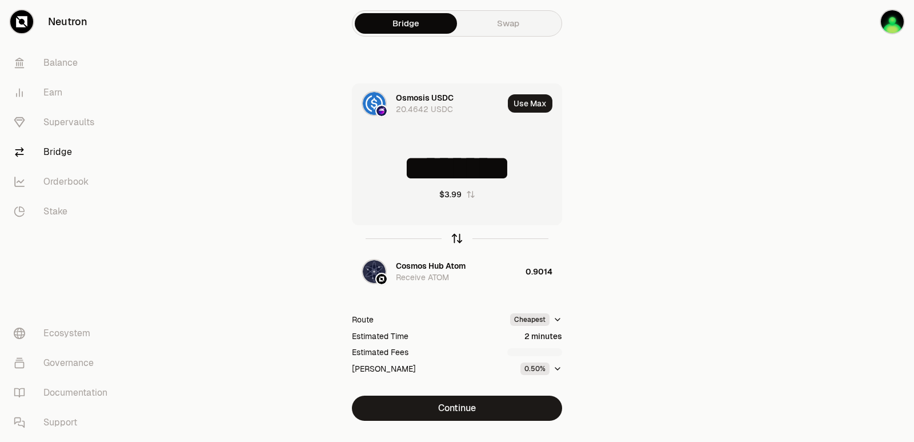
click at [454, 230] on div at bounding box center [457, 238] width 210 height 26
click at [455, 237] on icon "button" at bounding box center [457, 238] width 13 height 13
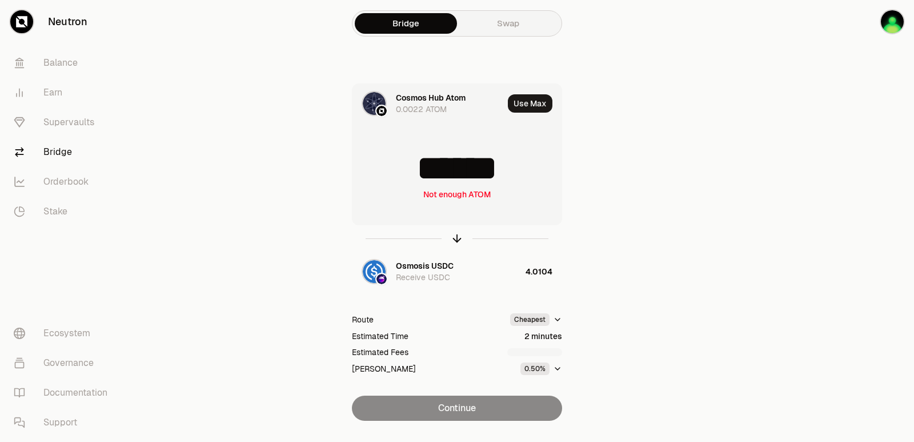
click at [444, 166] on input "******" at bounding box center [456, 168] width 209 height 34
type input "*"
click at [455, 235] on icon "button" at bounding box center [457, 238] width 13 height 13
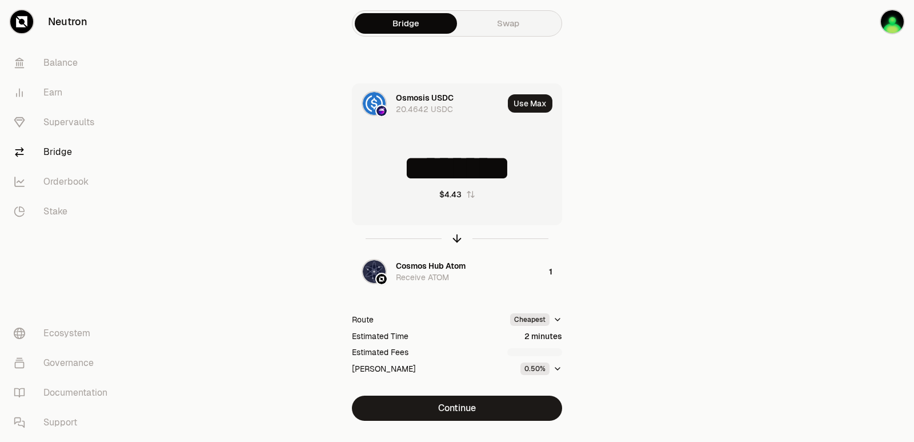
drag, startPoint x: 531, startPoint y: 166, endPoint x: 441, endPoint y: 166, distance: 89.7
click at [441, 166] on input "********" at bounding box center [456, 168] width 209 height 34
type input "******"
click at [460, 240] on icon "button" at bounding box center [457, 238] width 13 height 13
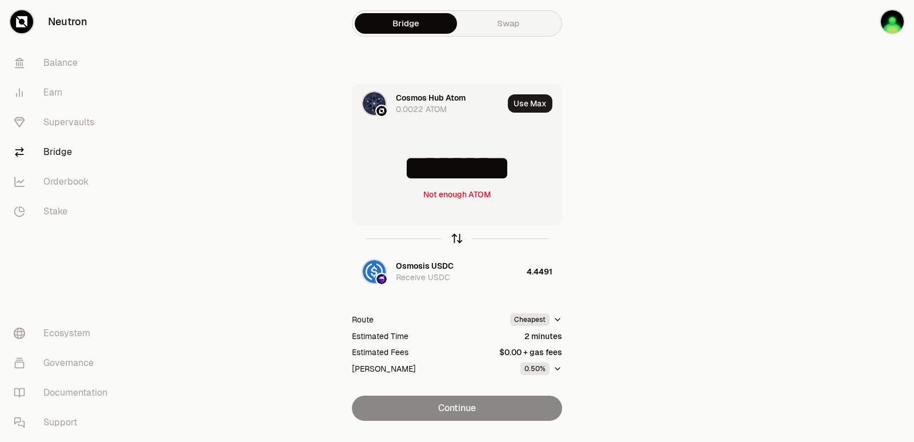
click at [452, 240] on icon "button" at bounding box center [457, 238] width 13 height 13
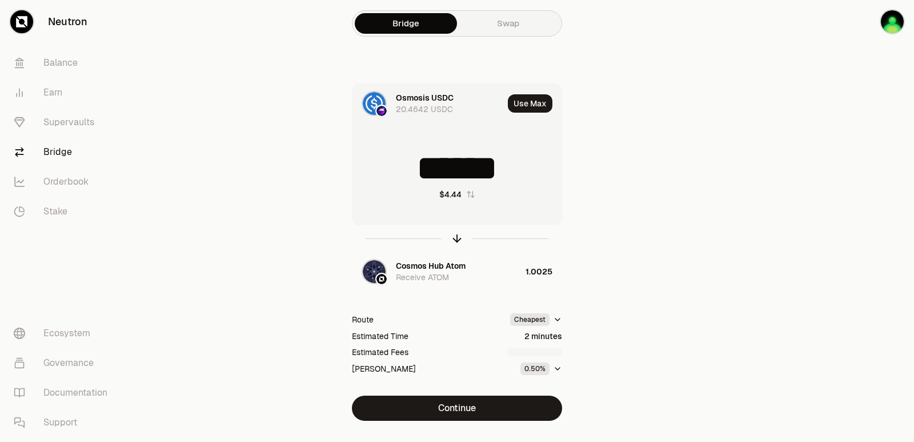
click at [446, 173] on input "******" at bounding box center [456, 168] width 209 height 34
click at [459, 235] on icon "button" at bounding box center [457, 238] width 13 height 13
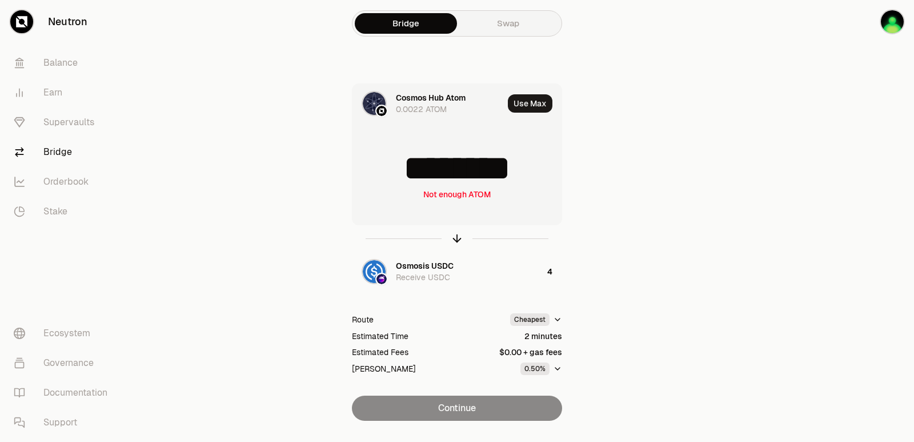
drag, startPoint x: 538, startPoint y: 169, endPoint x: 407, endPoint y: 170, distance: 130.8
click at [407, 170] on input "********" at bounding box center [456, 168] width 209 height 34
click at [456, 238] on icon "button" at bounding box center [457, 238] width 13 height 13
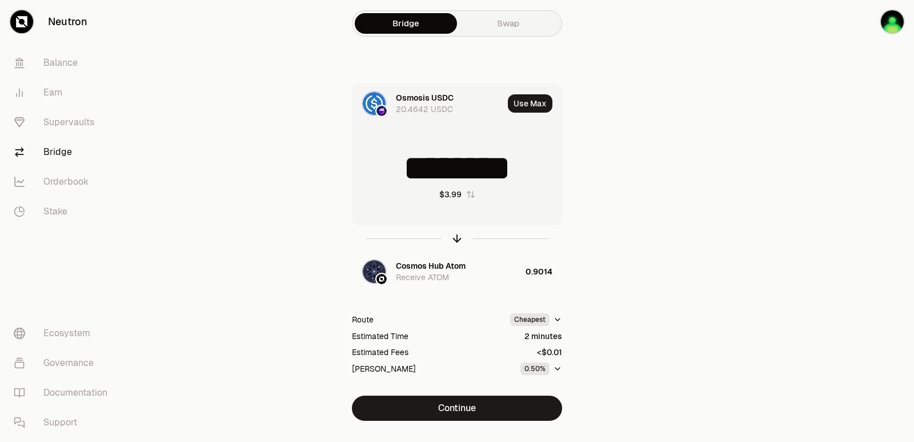
click at [469, 174] on input "********" at bounding box center [456, 168] width 209 height 34
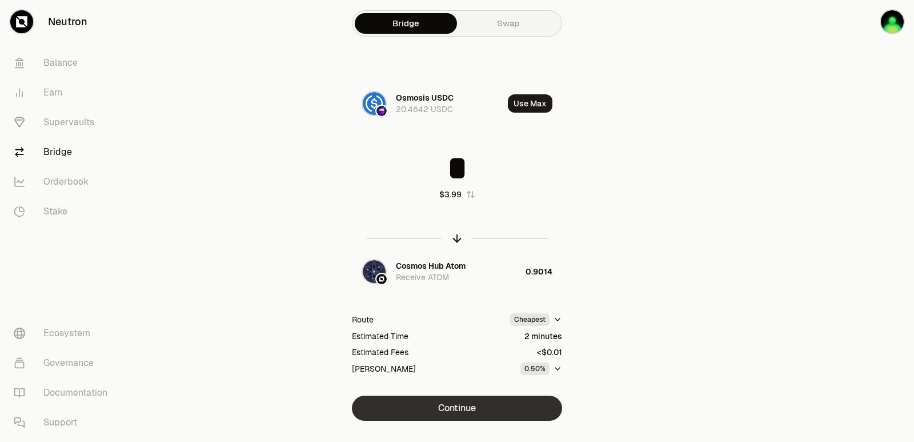
type input "*"
click at [478, 407] on button "Continue" at bounding box center [457, 407] width 210 height 25
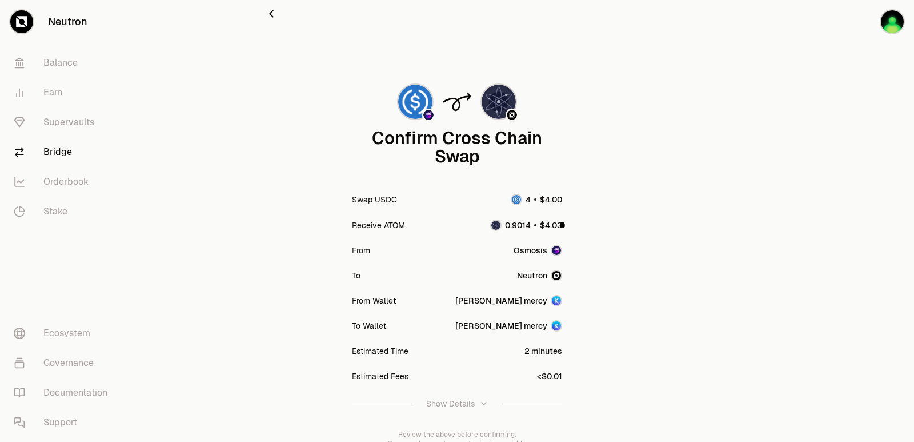
scroll to position [94, 0]
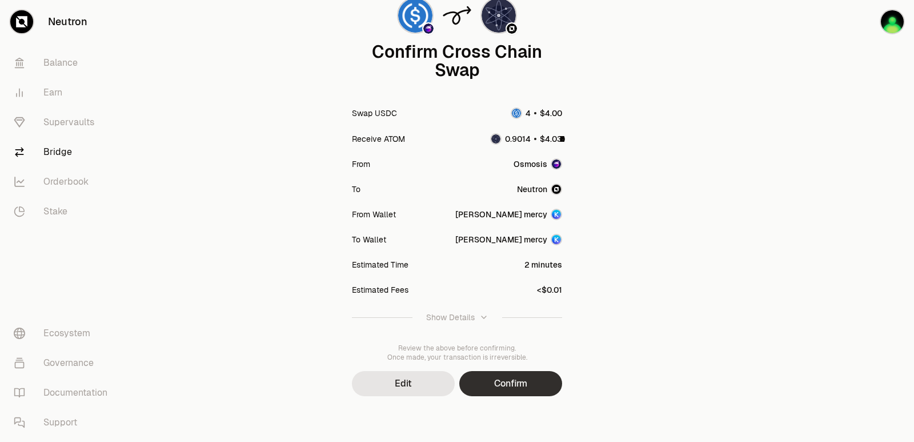
click at [526, 374] on button "Confirm" at bounding box center [510, 383] width 103 height 25
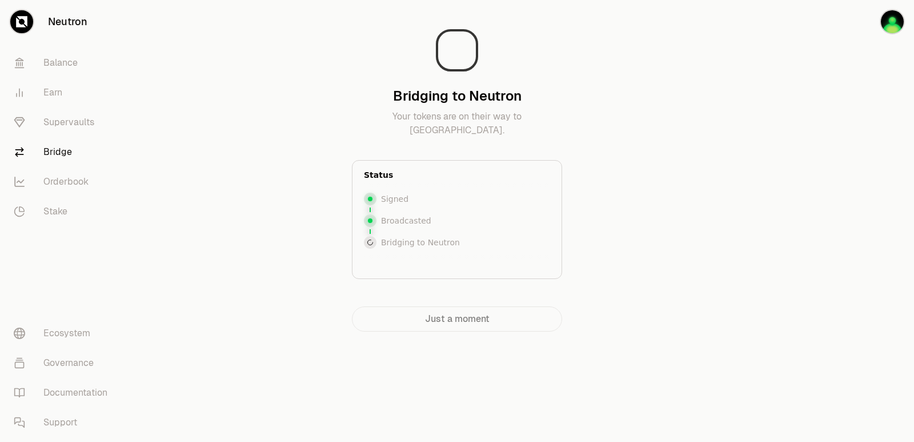
click at [254, 184] on div "Bridging to Neutron Your tokens are on their way to Neutron. Status Signed Broa…" at bounding box center [456, 188] width 411 height 377
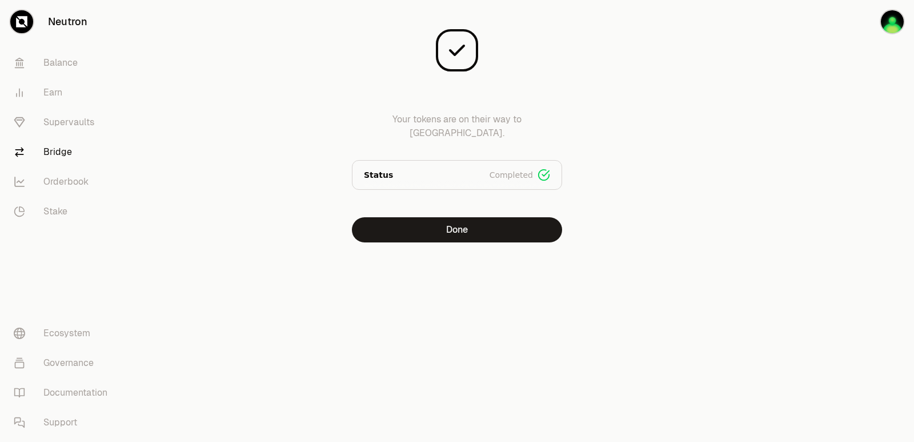
click at [786, 197] on div at bounding box center [850, 144] width 128 height 288
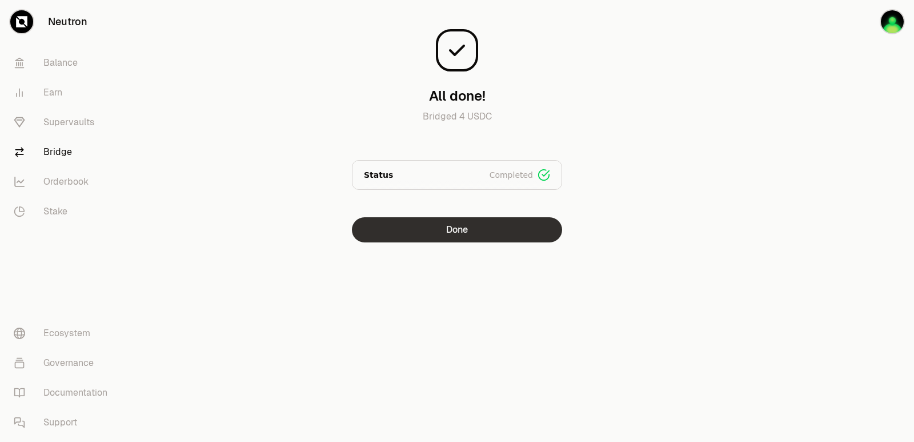
click at [452, 230] on button "Done" at bounding box center [457, 229] width 210 height 25
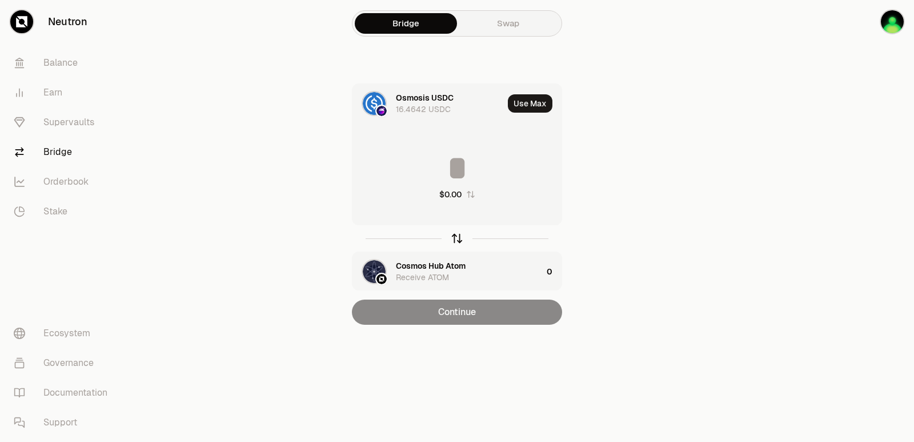
click at [454, 238] on icon "button" at bounding box center [457, 238] width 13 height 13
click at [530, 104] on button "Use Max" at bounding box center [530, 103] width 45 height 18
type input "******"
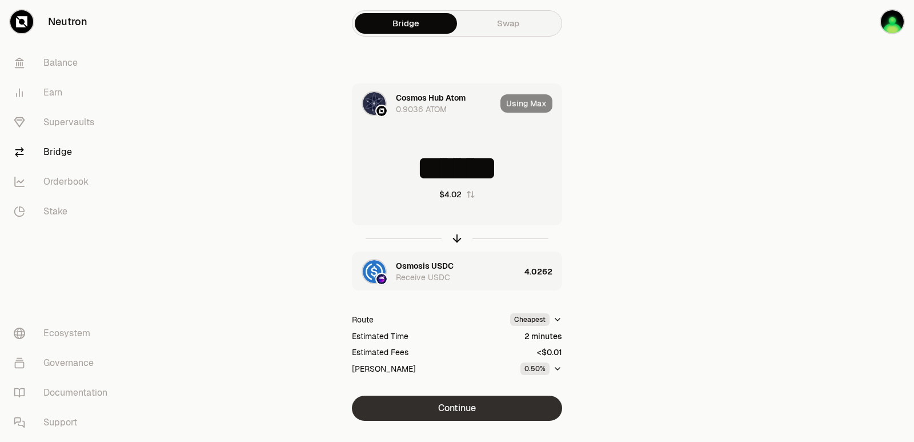
click at [456, 405] on button "Continue" at bounding box center [457, 407] width 210 height 25
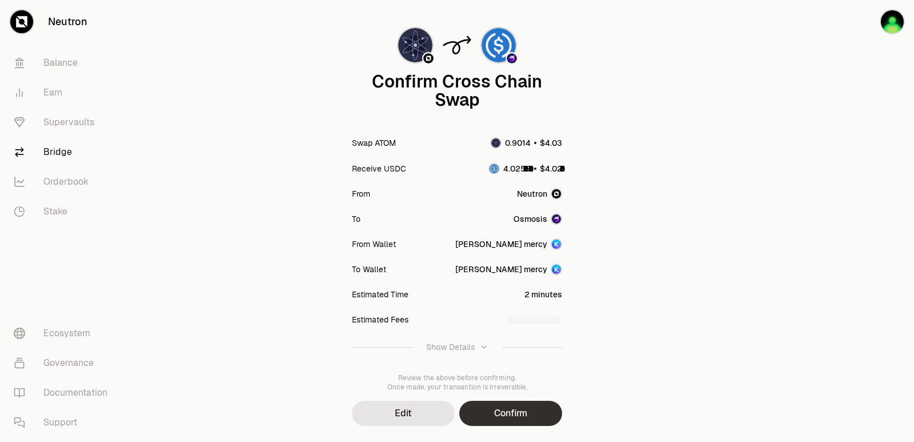
scroll to position [94, 0]
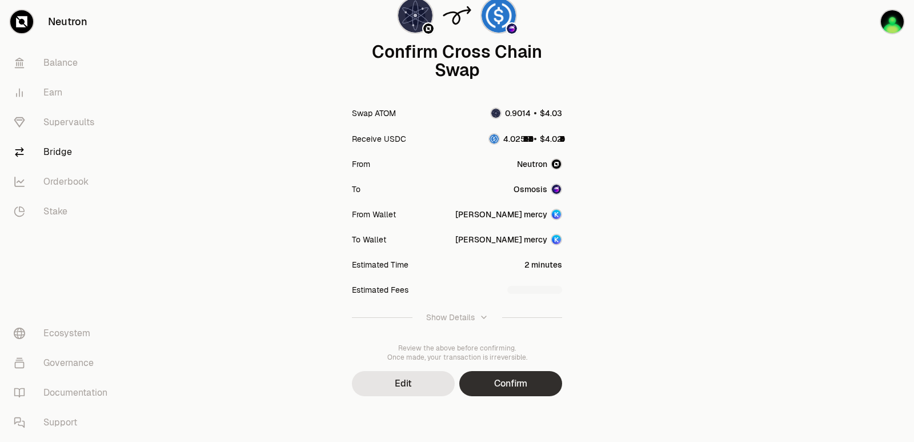
click at [500, 390] on button "Confirm" at bounding box center [510, 383] width 103 height 25
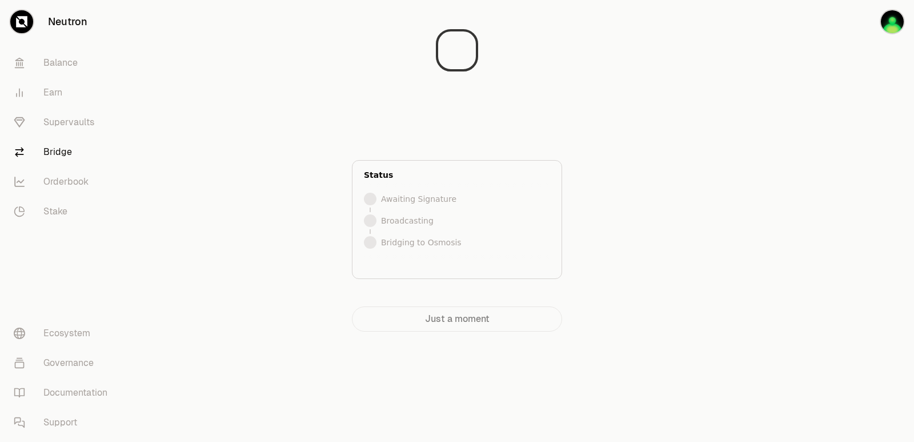
scroll to position [0, 0]
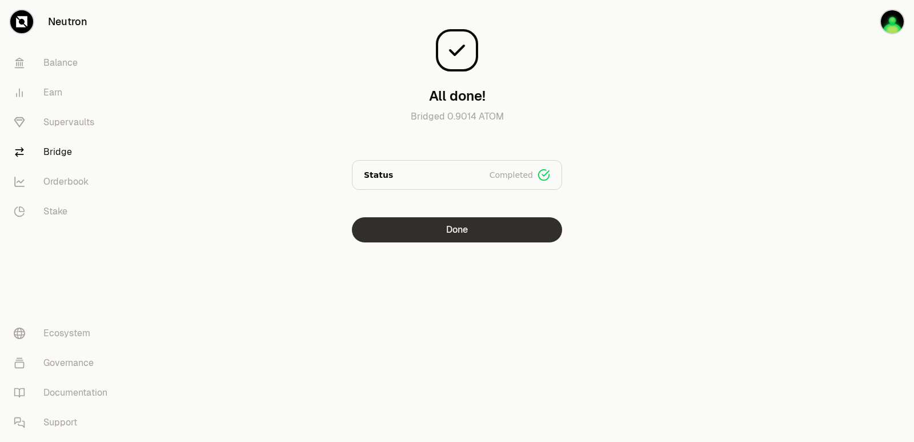
click at [421, 227] on button "Done" at bounding box center [457, 229] width 210 height 25
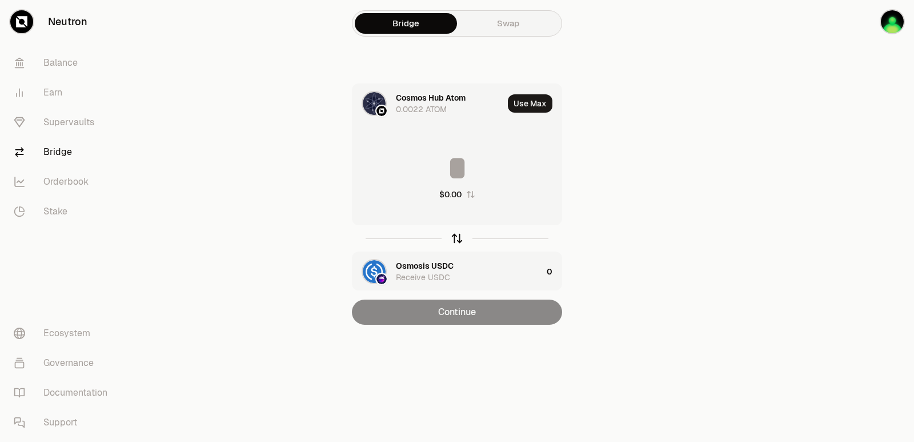
click at [452, 239] on icon "button" at bounding box center [457, 238] width 13 height 13
click at [428, 269] on div "Cosmos Hub Atom" at bounding box center [431, 265] width 70 height 11
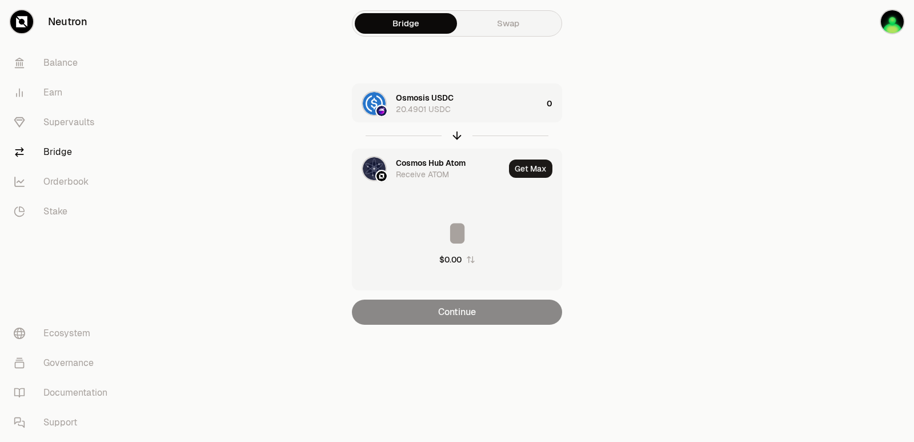
click at [422, 162] on div "Cosmos Hub Atom" at bounding box center [431, 162] width 70 height 11
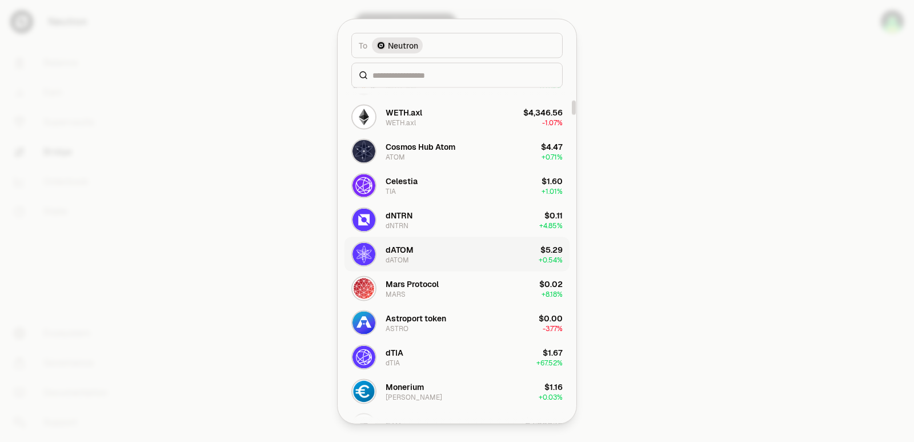
scroll to position [343, 0]
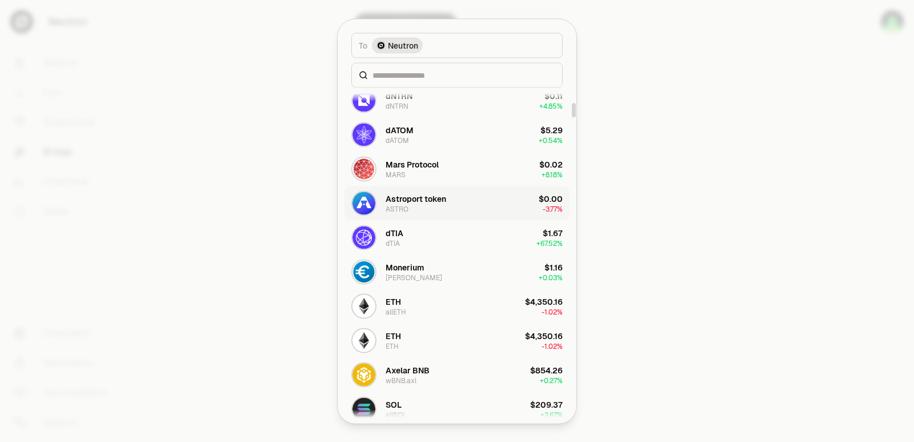
click at [410, 202] on div "Astroport token" at bounding box center [416, 198] width 61 height 11
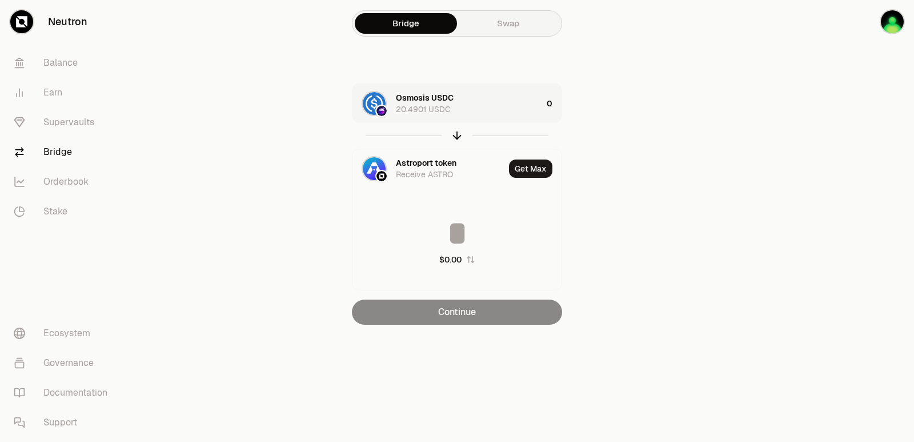
click at [495, 103] on div "Osmosis USDC 20.4901 USDC" at bounding box center [469, 103] width 146 height 23
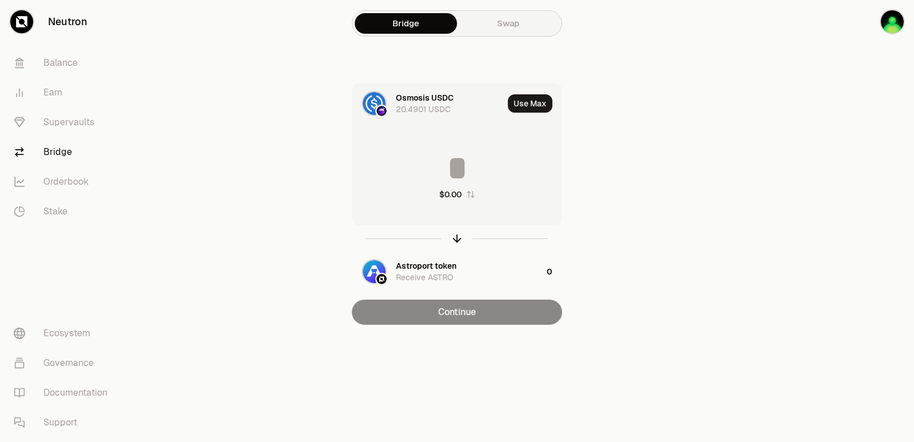
click at [442, 169] on input at bounding box center [456, 168] width 209 height 34
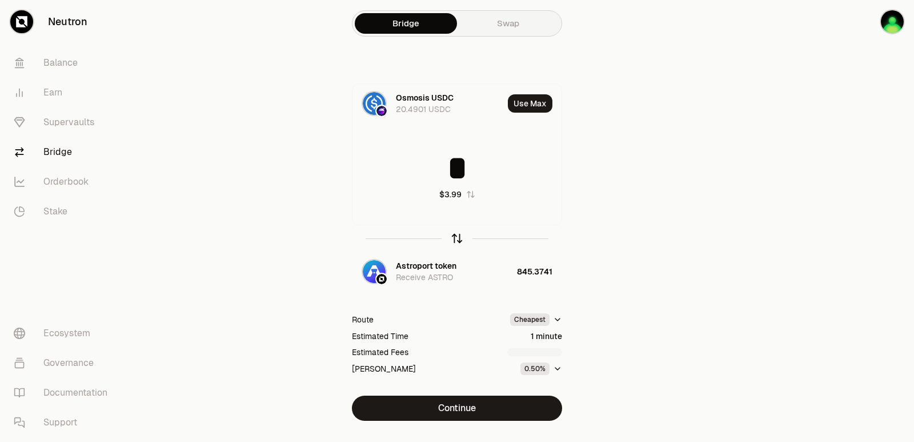
type input "*"
click at [456, 236] on icon "button" at bounding box center [457, 238] width 13 height 13
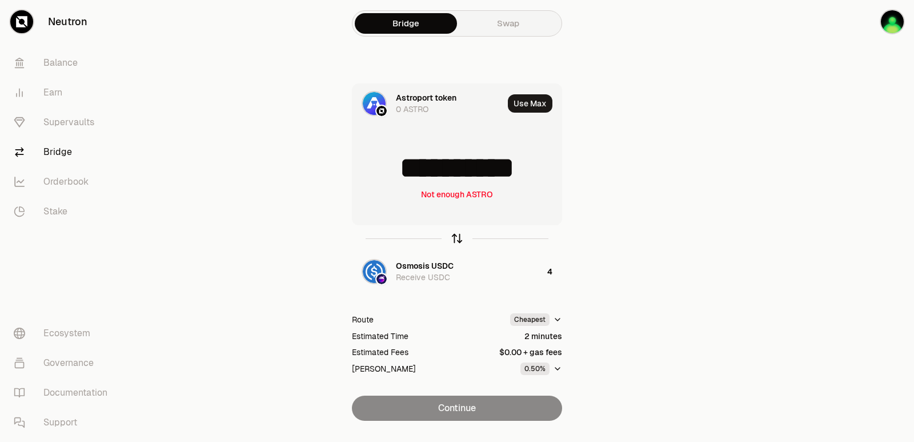
click at [456, 236] on icon "button" at bounding box center [457, 238] width 13 height 13
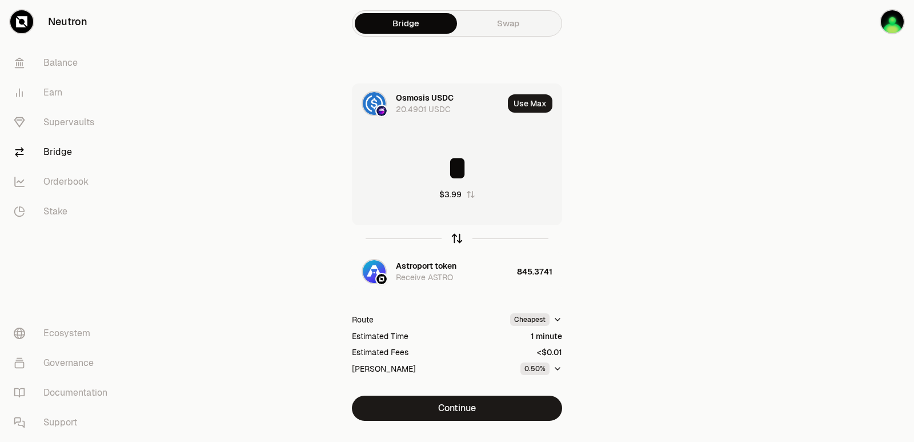
click at [453, 243] on div "button" at bounding box center [457, 238] width 13 height 13
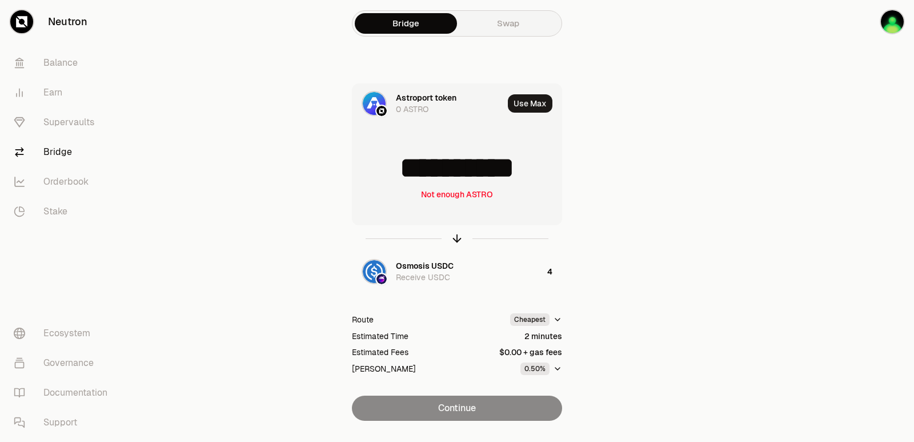
drag, startPoint x: 542, startPoint y: 169, endPoint x: 398, endPoint y: 169, distance: 144.5
click at [398, 169] on input "**********" at bounding box center [456, 168] width 209 height 34
type input "***"
click at [451, 235] on icon "button" at bounding box center [457, 238] width 13 height 13
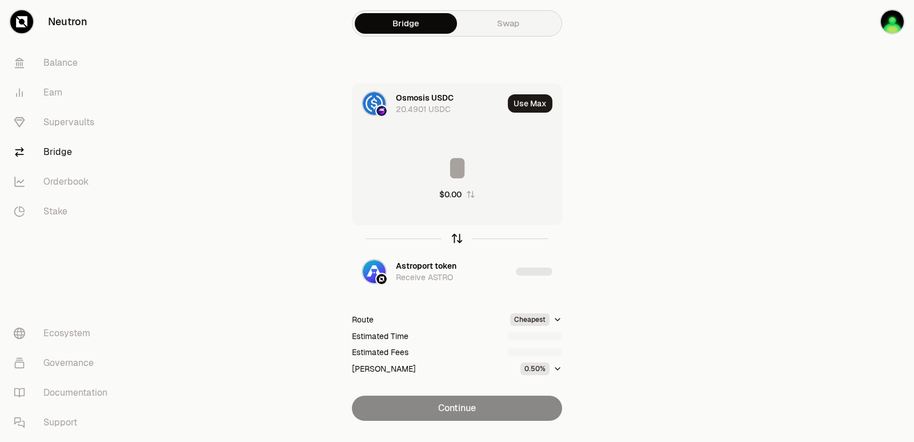
type input "********"
